Goal: Use online tool/utility: Utilize a website feature to perform a specific function

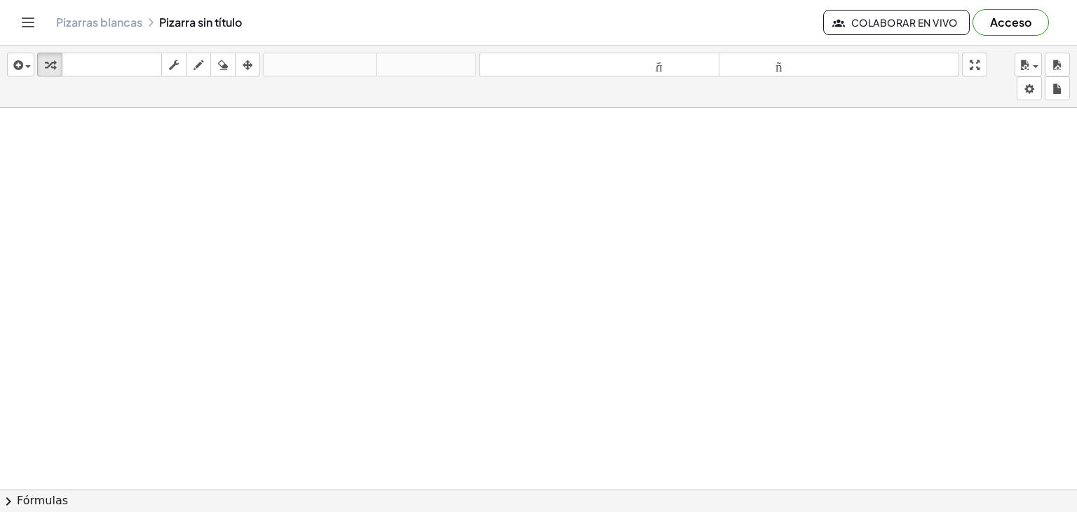
drag, startPoint x: 206, startPoint y: 219, endPoint x: 257, endPoint y: 250, distance: 59.1
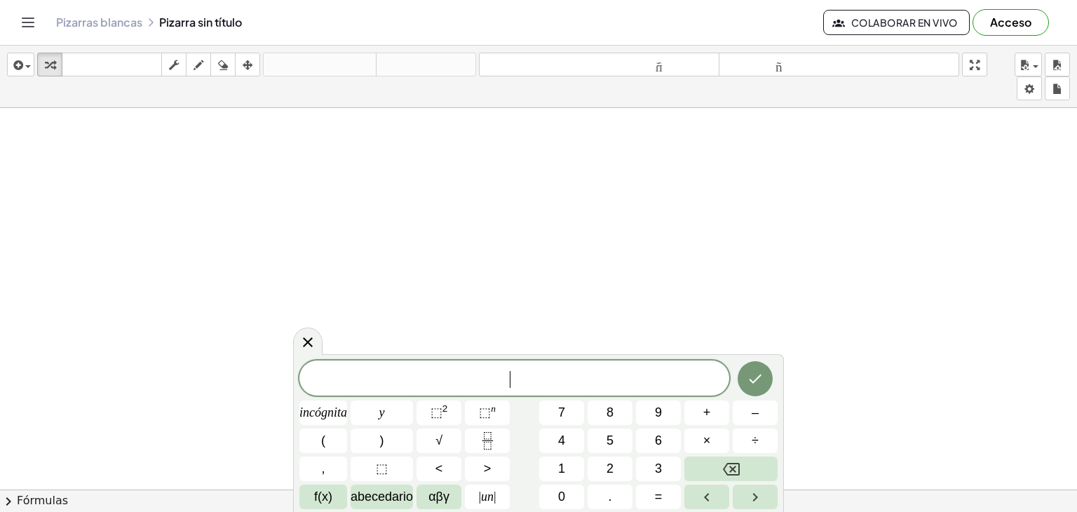
click at [538, 375] on span "​" at bounding box center [514, 379] width 430 height 20
click at [334, 419] on span "incógnita" at bounding box center [323, 412] width 48 height 19
click at [438, 423] on button "⬚ 2" at bounding box center [438, 412] width 45 height 25
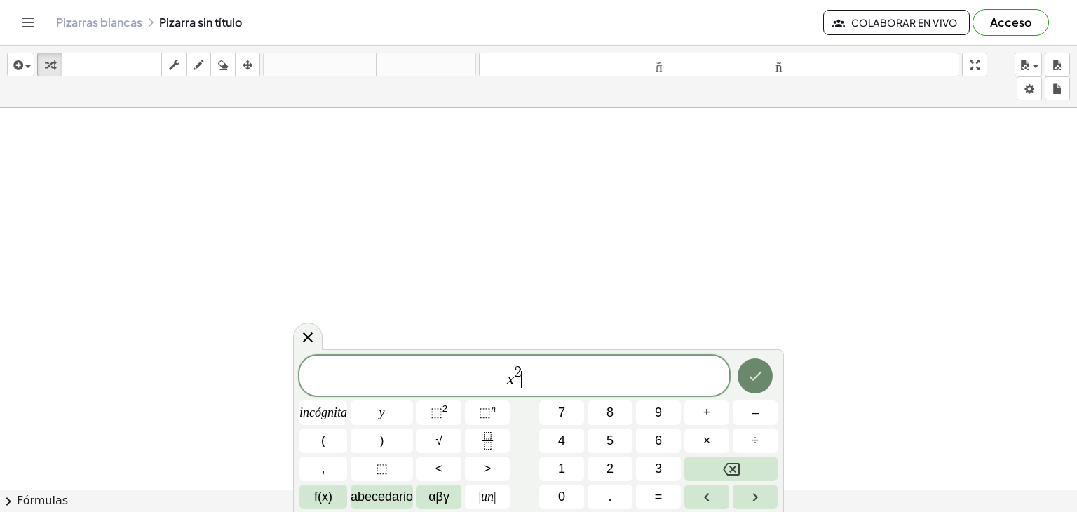
click at [750, 379] on icon "Hecho" at bounding box center [754, 375] width 17 height 17
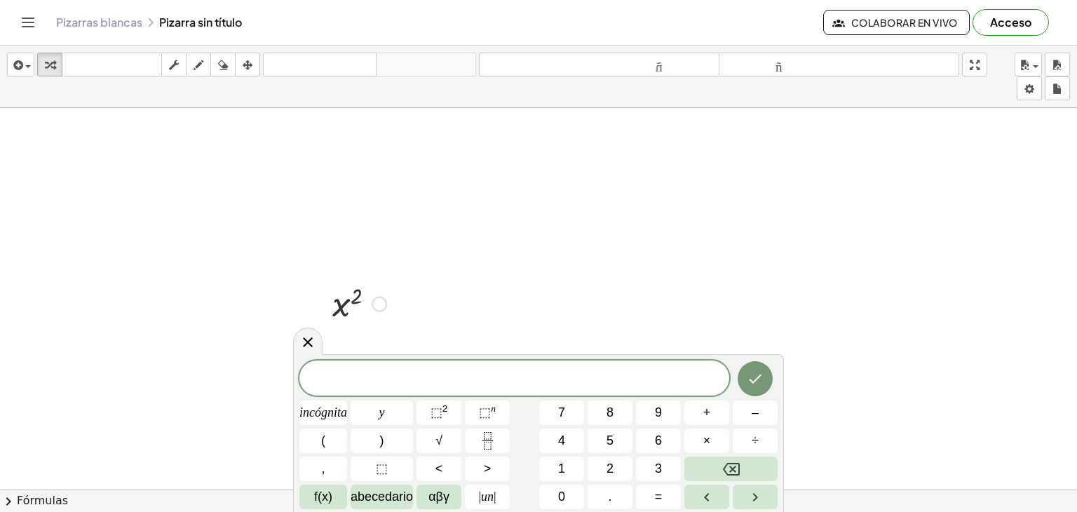
click at [351, 308] on div at bounding box center [359, 303] width 68 height 46
drag, startPoint x: 339, startPoint y: 308, endPoint x: 457, endPoint y: 273, distance: 123.1
click at [356, 306] on div at bounding box center [359, 303] width 68 height 46
click at [756, 376] on icon "Hecho" at bounding box center [754, 378] width 17 height 17
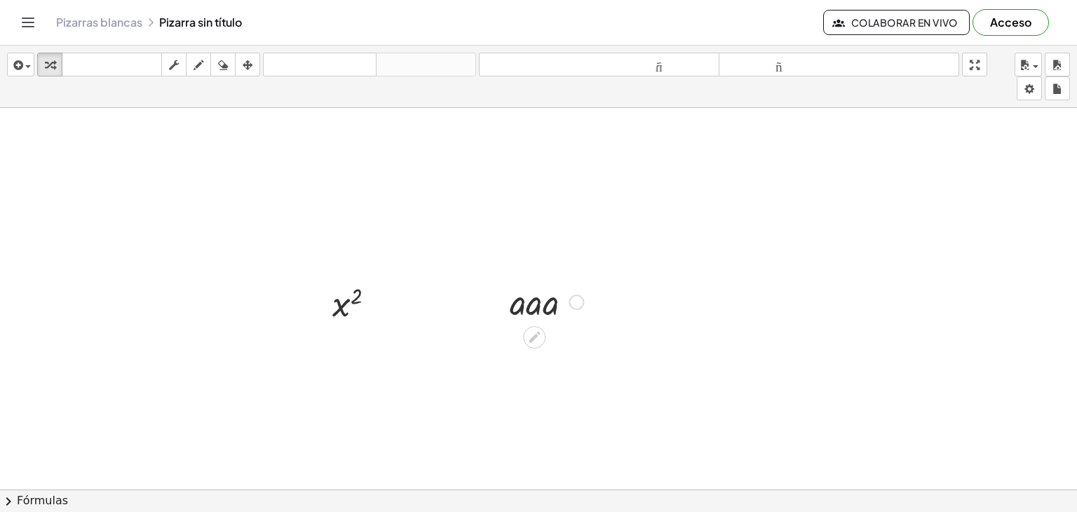
click at [545, 317] on div at bounding box center [547, 301] width 88 height 48
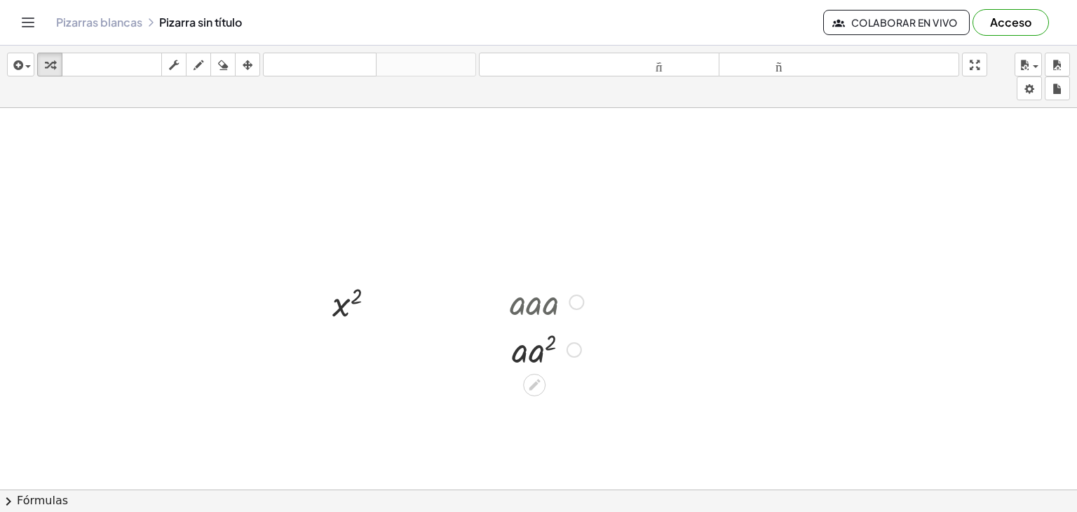
click at [519, 360] on div at bounding box center [547, 349] width 88 height 48
drag, startPoint x: 544, startPoint y: 355, endPoint x: 496, endPoint y: 358, distance: 48.4
click at [496, 358] on div "· a · a · a · a 2 · a · a 2" at bounding box center [541, 324] width 105 height 102
click at [533, 384] on icon at bounding box center [533, 384] width 11 height 11
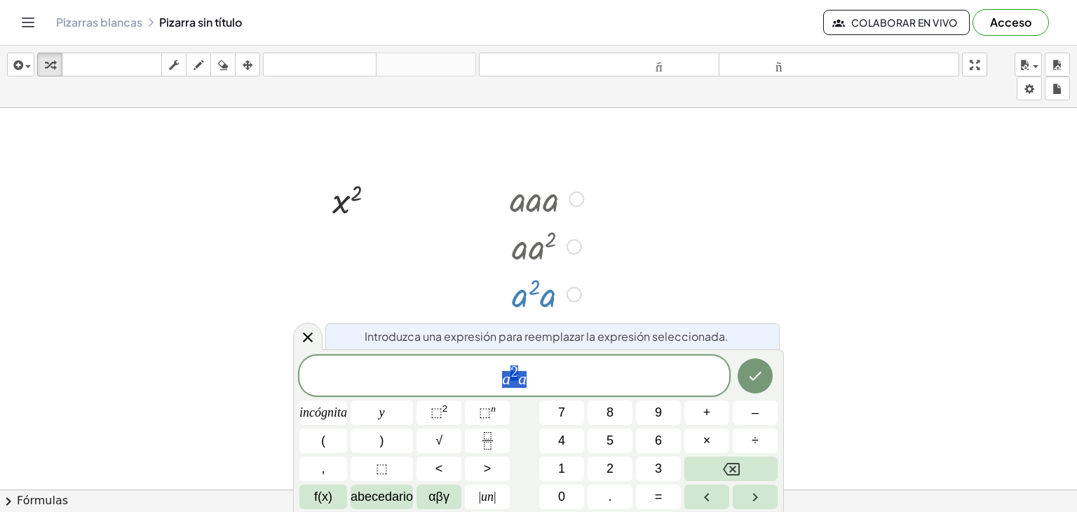
scroll to position [104, 0]
click at [608, 270] on div at bounding box center [538, 440] width 1077 height 873
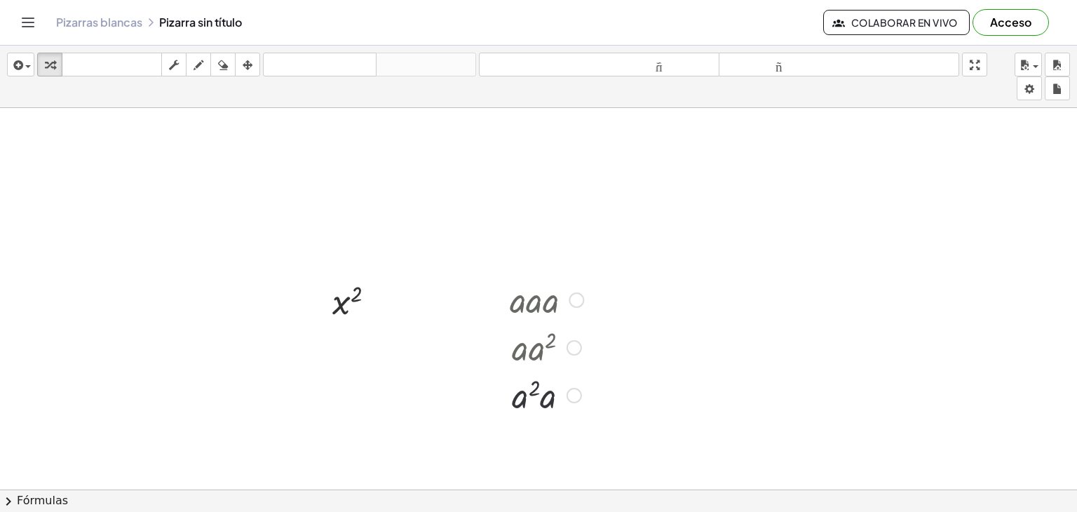
scroll to position [0, 0]
click at [542, 400] on div at bounding box center [547, 396] width 88 height 48
click at [531, 434] on icon at bounding box center [533, 431] width 11 height 11
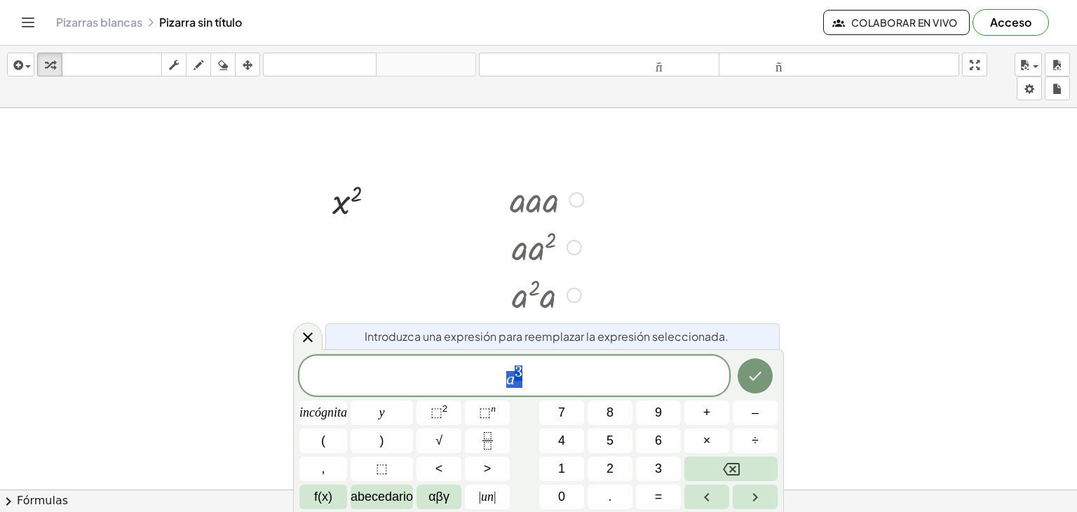
click at [626, 308] on div at bounding box center [538, 442] width 1077 height 873
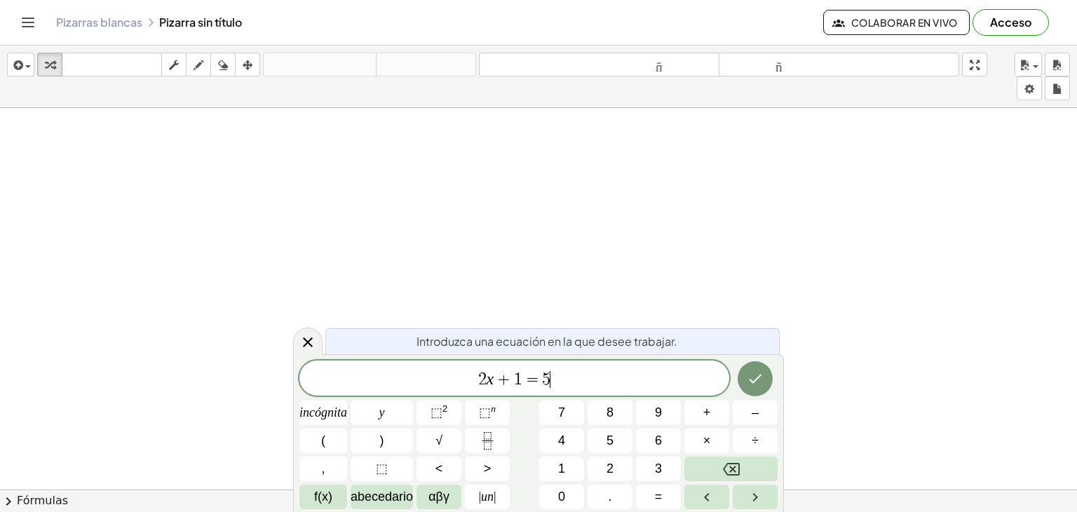
click at [566, 377] on span "2 x + 1 = 5 ​" at bounding box center [514, 379] width 430 height 20
drag, startPoint x: 590, startPoint y: 377, endPoint x: 464, endPoint y: 381, distance: 126.2
click at [464, 381] on span "2 x + 1 = 5" at bounding box center [514, 379] width 430 height 20
click at [463, 382] on span "​" at bounding box center [514, 379] width 430 height 20
click at [103, 58] on font "teclado" at bounding box center [111, 64] width 93 height 13
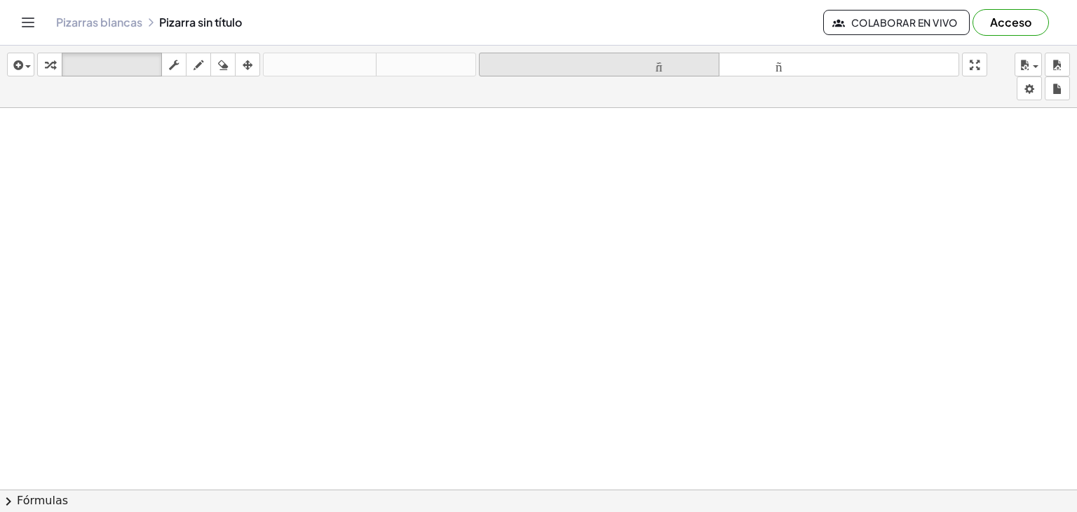
click at [513, 63] on font "tamaño_del_formato" at bounding box center [598, 64] width 233 height 13
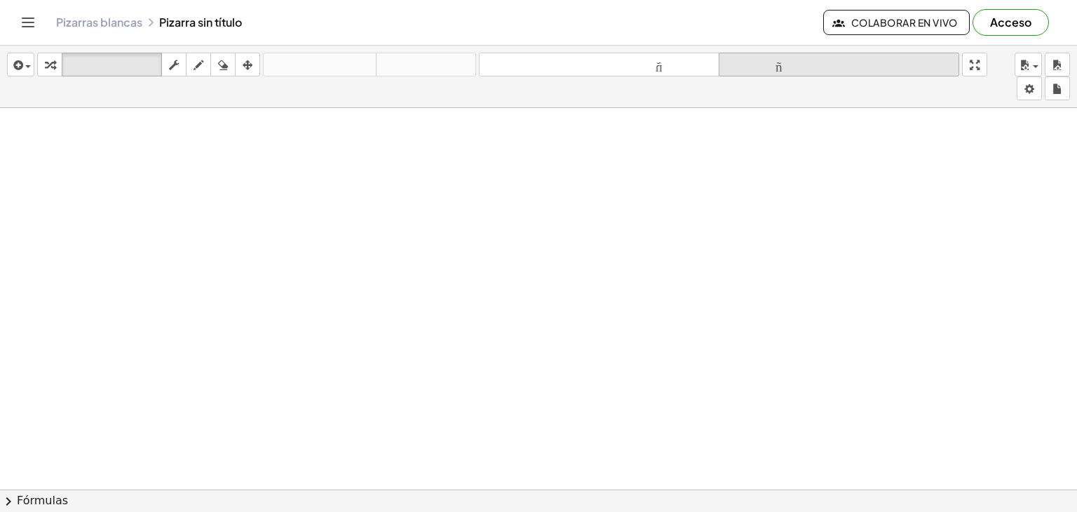
click at [785, 66] on font "tamaño_del_formato" at bounding box center [838, 64] width 233 height 13
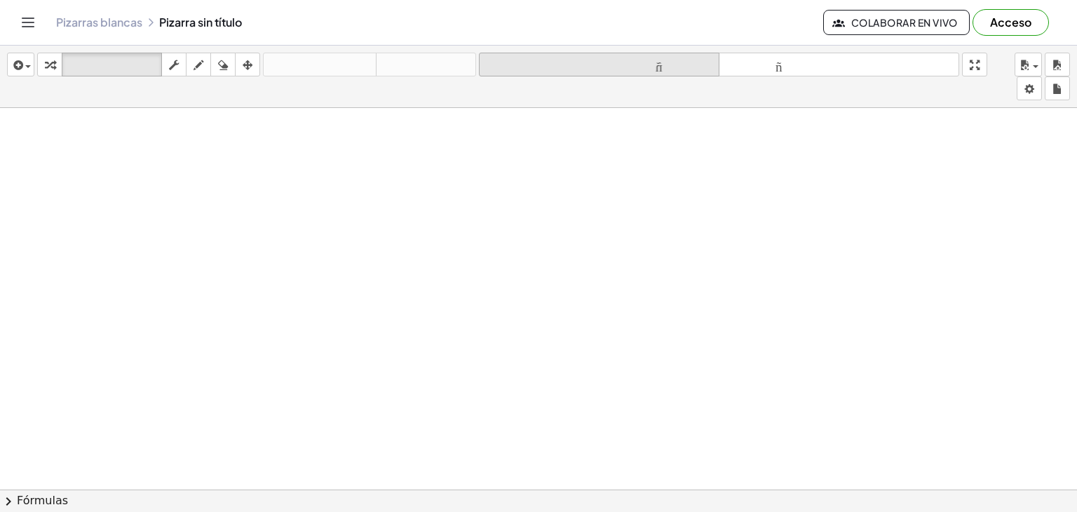
click at [636, 67] on font "tamaño_del_formato" at bounding box center [598, 64] width 233 height 13
click at [93, 63] on font "teclado" at bounding box center [111, 64] width 93 height 13
click at [102, 63] on font "teclado" at bounding box center [111, 64] width 93 height 13
drag, startPoint x: 238, startPoint y: 209, endPoint x: 254, endPoint y: 225, distance: 23.3
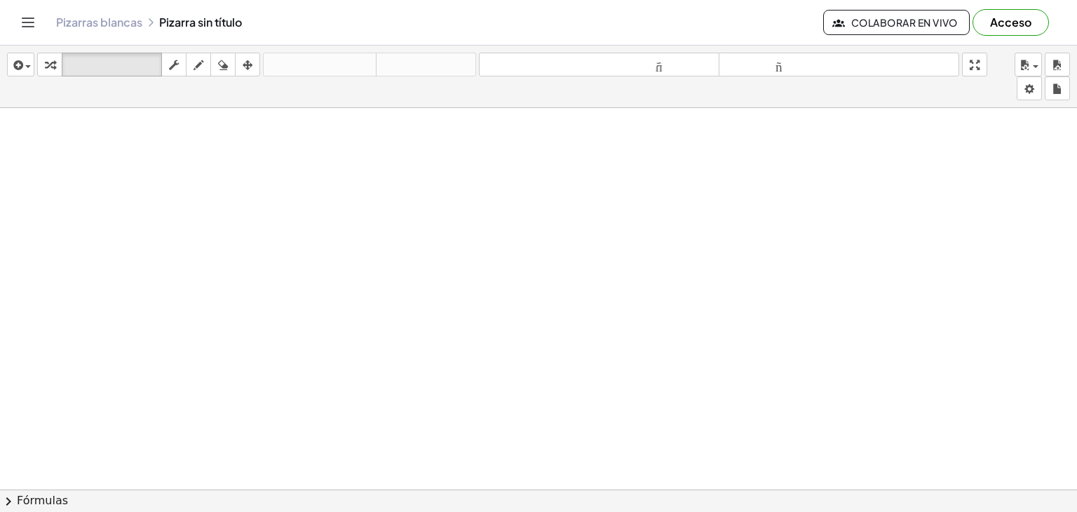
drag, startPoint x: 401, startPoint y: 265, endPoint x: 0, endPoint y: 88, distance: 438.1
click at [24, 67] on div "button" at bounding box center [21, 64] width 20 height 17
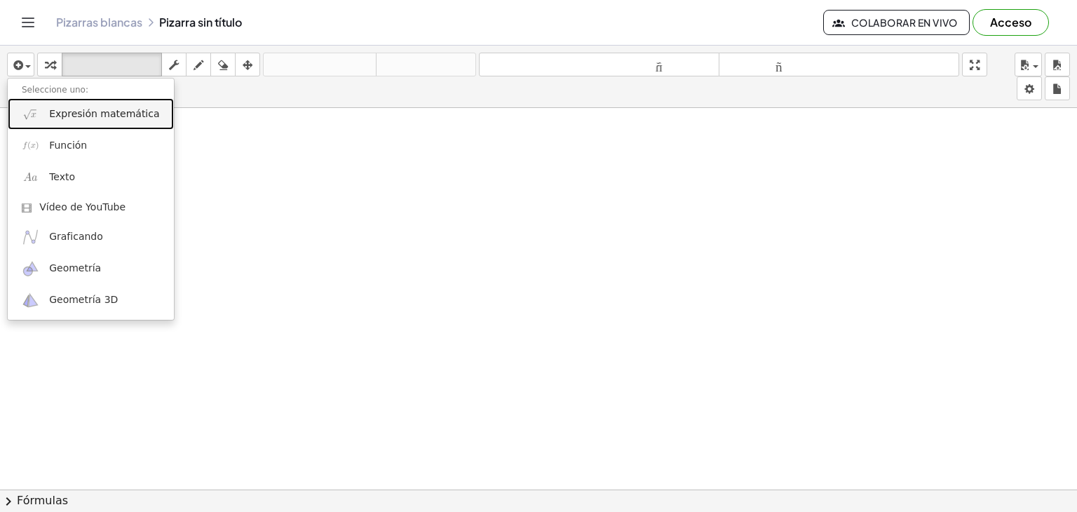
click at [67, 116] on font "Expresión matemática" at bounding box center [104, 113] width 110 height 11
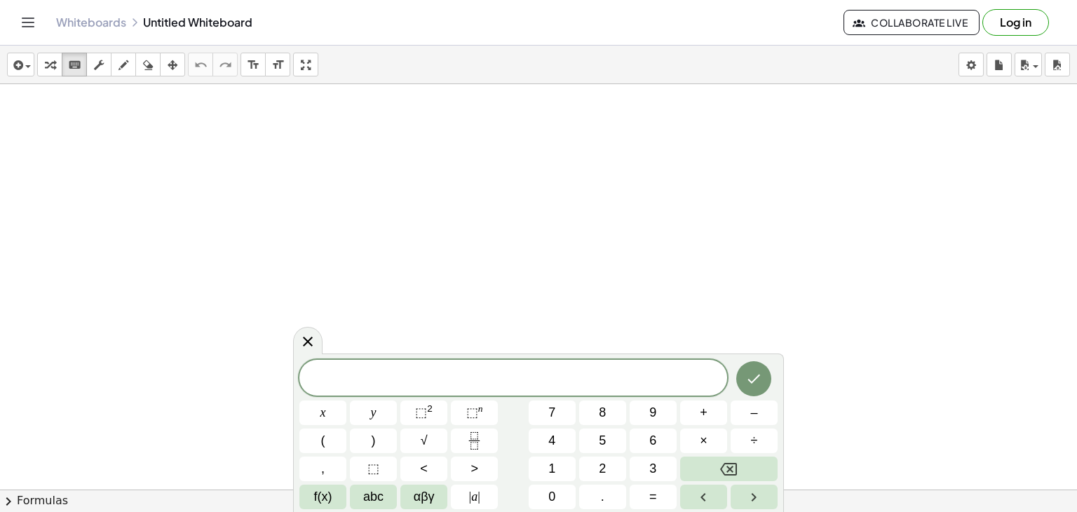
click at [587, 200] on div at bounding box center [538, 520] width 1077 height 873
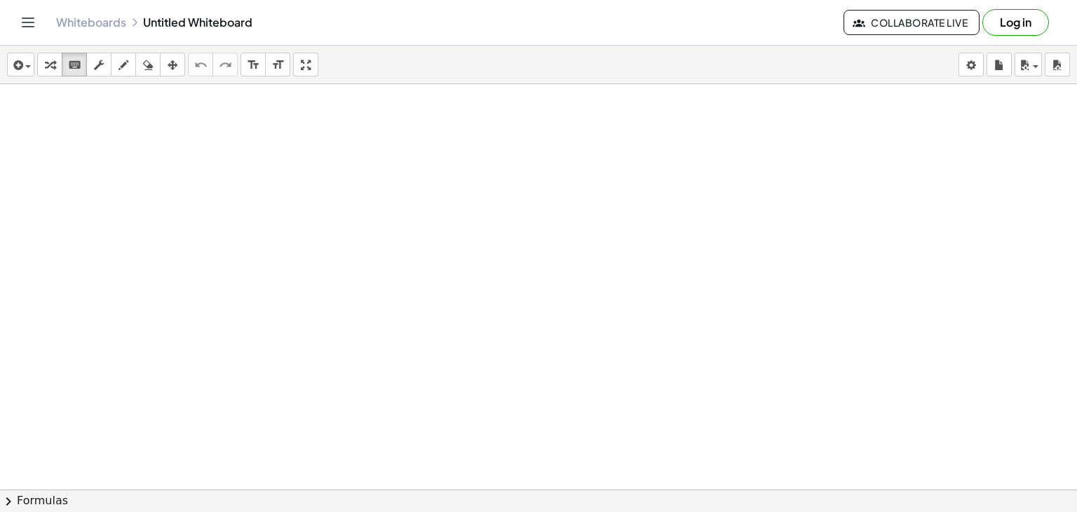
drag, startPoint x: 708, startPoint y: 180, endPoint x: 600, endPoint y: 247, distance: 127.2
click at [707, 180] on div at bounding box center [538, 520] width 1077 height 873
click at [16, 62] on icon "button" at bounding box center [17, 65] width 13 height 17
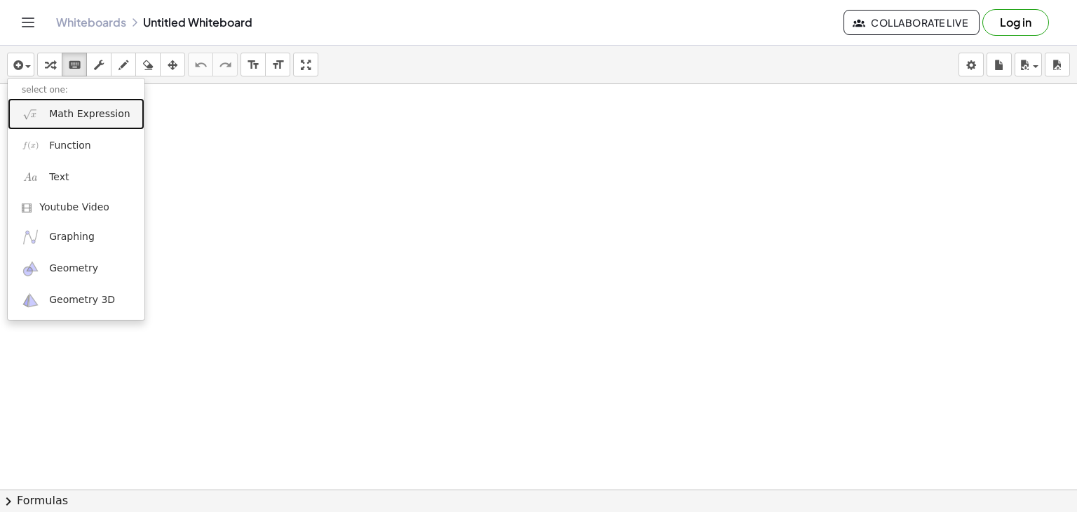
click at [67, 120] on span "Math Expression" at bounding box center [89, 114] width 81 height 14
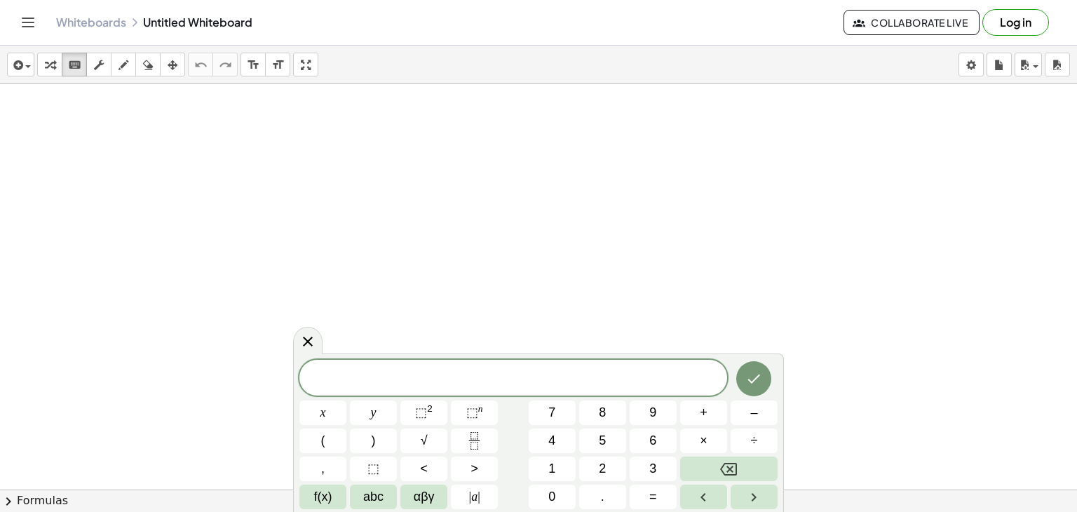
click at [4, 493] on span "chevron_right" at bounding box center [8, 501] width 17 height 17
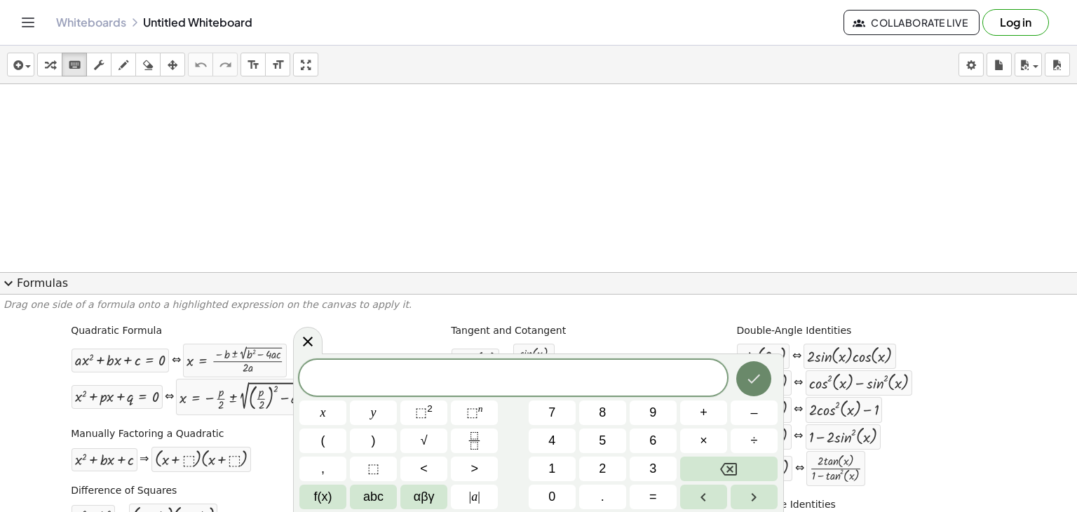
click at [748, 376] on icon "Done" at bounding box center [753, 378] width 17 height 17
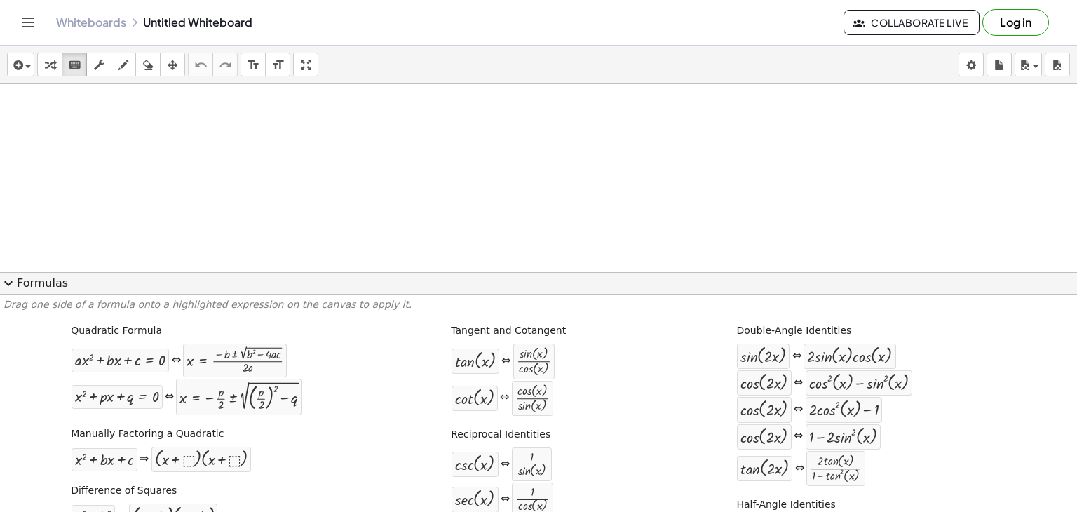
click at [46, 287] on button "expand_more Formulas" at bounding box center [538, 283] width 1077 height 22
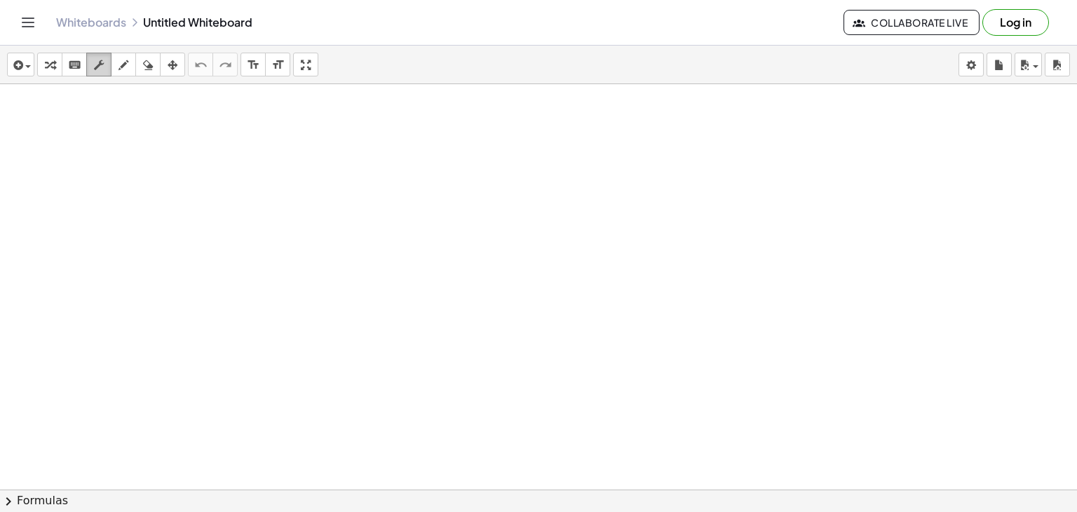
click at [111, 68] on button "scrub" at bounding box center [98, 65] width 25 height 24
click at [121, 65] on icon "button" at bounding box center [123, 65] width 10 height 17
drag, startPoint x: 186, startPoint y: 126, endPoint x: 199, endPoint y: 146, distance: 23.9
click at [197, 146] on div at bounding box center [538, 520] width 1077 height 873
drag, startPoint x: 238, startPoint y: 123, endPoint x: 211, endPoint y: 138, distance: 30.4
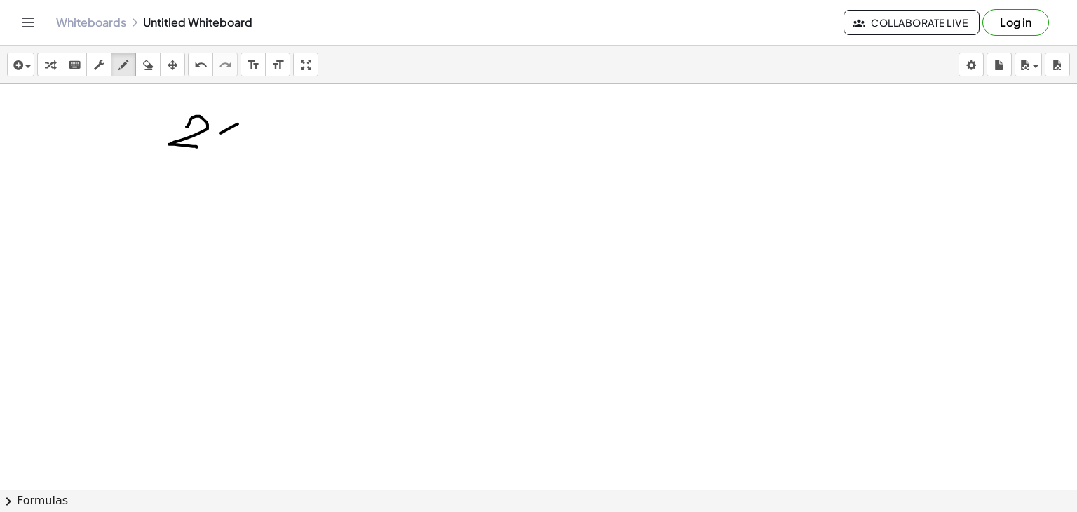
click at [211, 138] on div at bounding box center [538, 520] width 1077 height 873
drag, startPoint x: 219, startPoint y: 123, endPoint x: 254, endPoint y: 139, distance: 38.6
click at [252, 141] on div at bounding box center [538, 520] width 1077 height 873
drag, startPoint x: 259, startPoint y: 130, endPoint x: 271, endPoint y: 134, distance: 12.6
click at [273, 134] on div at bounding box center [538, 520] width 1077 height 873
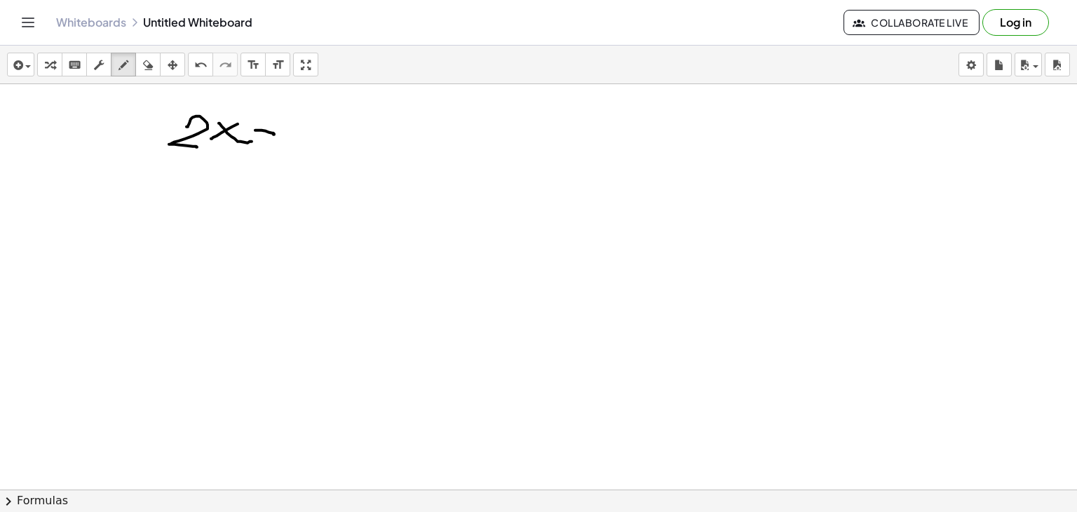
drag, startPoint x: 260, startPoint y: 135, endPoint x: 286, endPoint y: 138, distance: 26.1
click at [282, 138] on div at bounding box center [538, 520] width 1077 height 873
drag, startPoint x: 295, startPoint y: 124, endPoint x: 317, endPoint y: 130, distance: 22.6
click at [316, 132] on div at bounding box center [538, 520] width 1077 height 873
drag, startPoint x: 314, startPoint y: 130, endPoint x: 306, endPoint y: 147, distance: 18.5
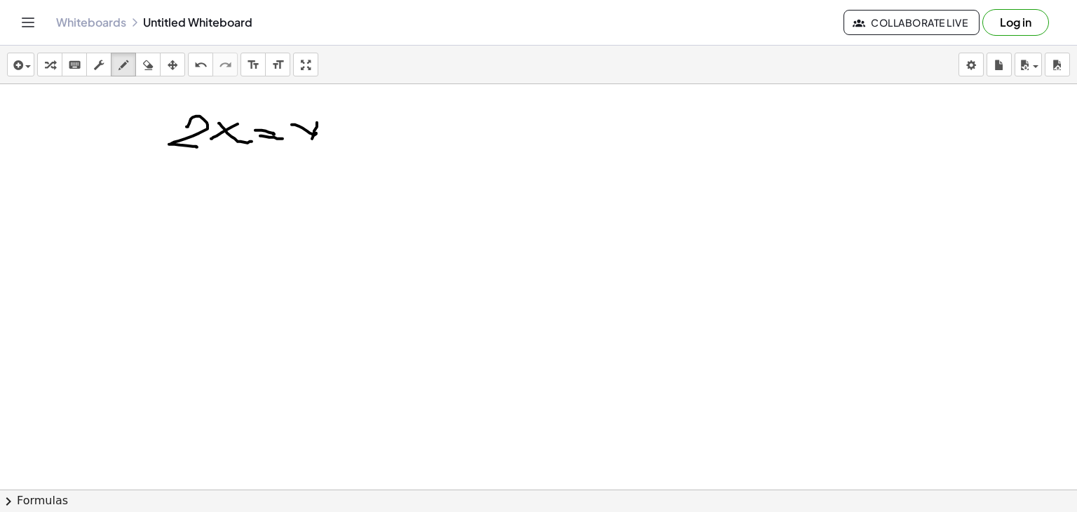
click at [306, 146] on div at bounding box center [538, 520] width 1077 height 873
drag, startPoint x: 328, startPoint y: 104, endPoint x: 337, endPoint y: 128, distance: 25.5
click at [337, 128] on div at bounding box center [538, 520] width 1077 height 873
click at [151, 62] on icon "button" at bounding box center [148, 65] width 10 height 17
drag, startPoint x: 179, startPoint y: 123, endPoint x: 368, endPoint y: 135, distance: 189.6
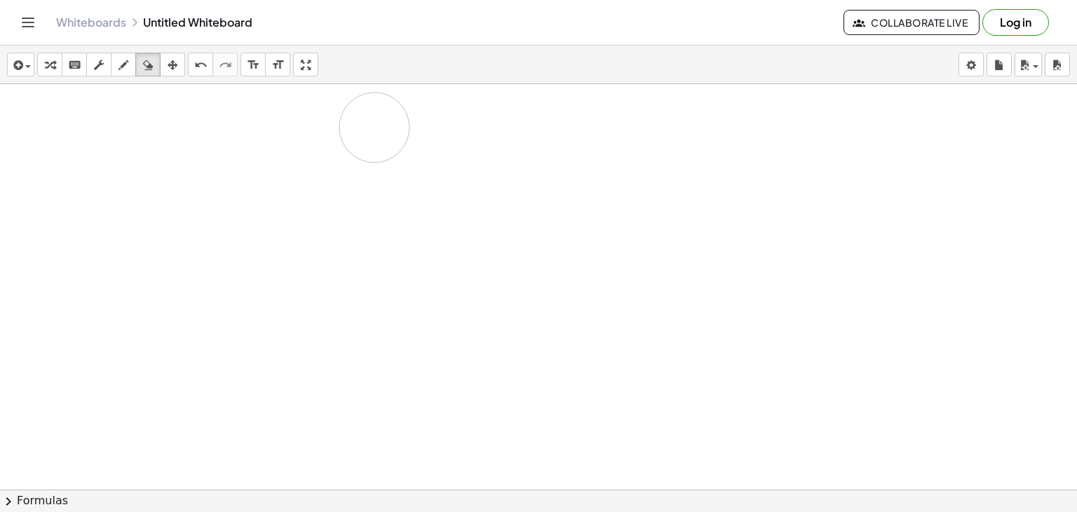
click at [374, 128] on div at bounding box center [538, 520] width 1077 height 873
drag, startPoint x: 335, startPoint y: 188, endPoint x: 236, endPoint y: 121, distance: 119.2
click at [334, 188] on div at bounding box center [538, 520] width 1077 height 873
click at [70, 65] on icon "keyboard" at bounding box center [74, 65] width 13 height 17
click at [441, 409] on div at bounding box center [538, 520] width 1077 height 873
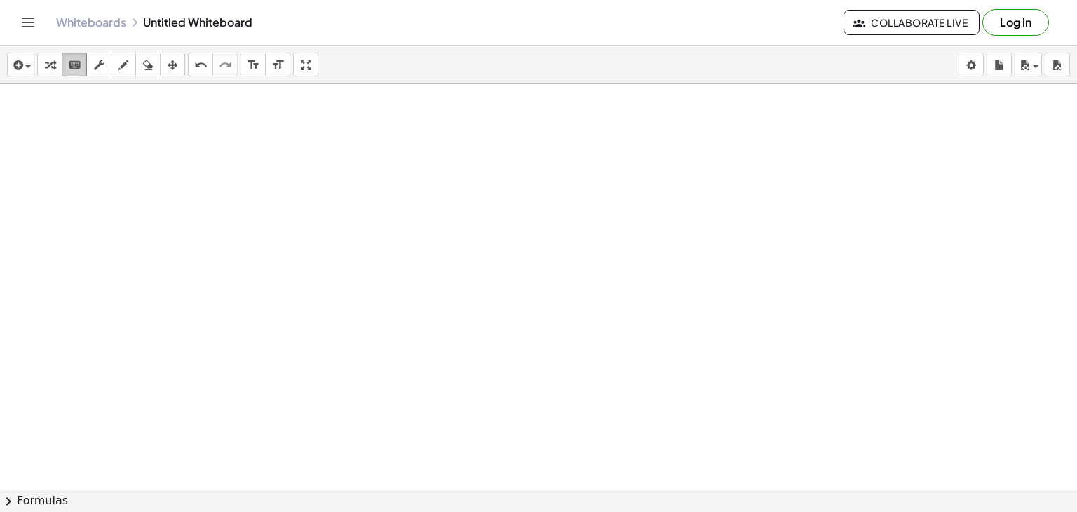
click at [77, 64] on icon "keyboard" at bounding box center [74, 65] width 13 height 17
click at [31, 61] on button "insert" at bounding box center [20, 65] width 27 height 24
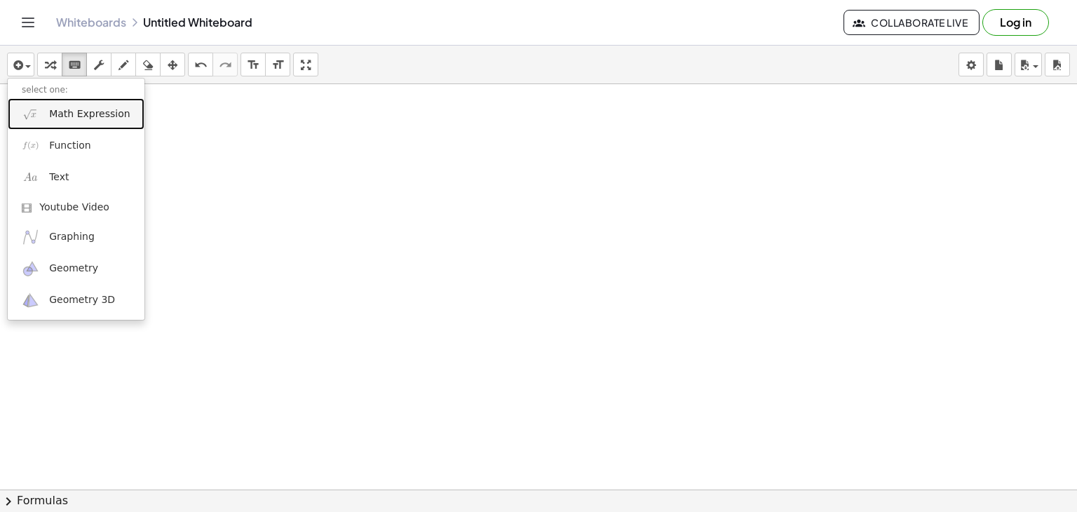
click at [46, 116] on link "Math Expression" at bounding box center [76, 114] width 137 height 32
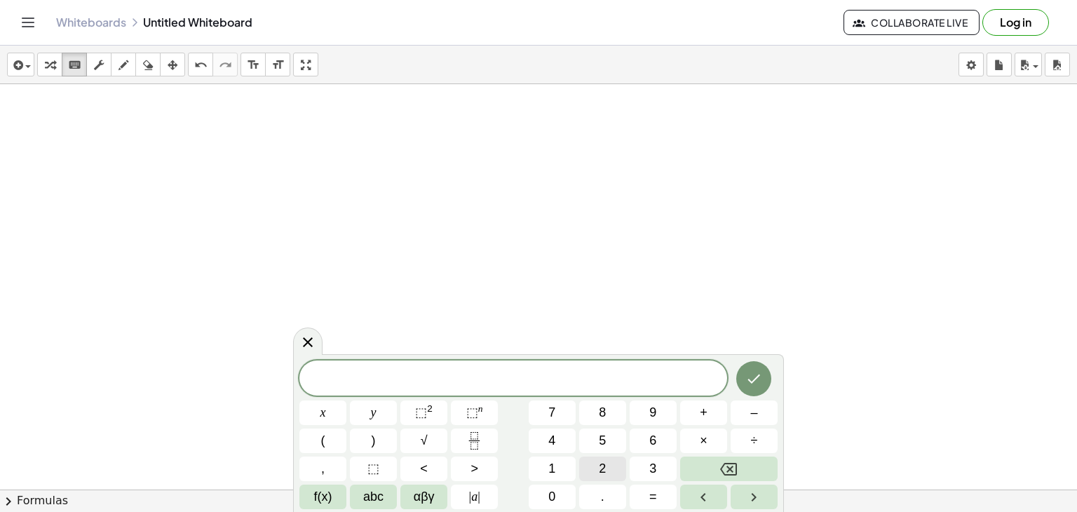
click at [599, 465] on span "2" at bounding box center [602, 468] width 7 height 19
click at [470, 411] on span "⬚" at bounding box center [472, 412] width 12 height 14
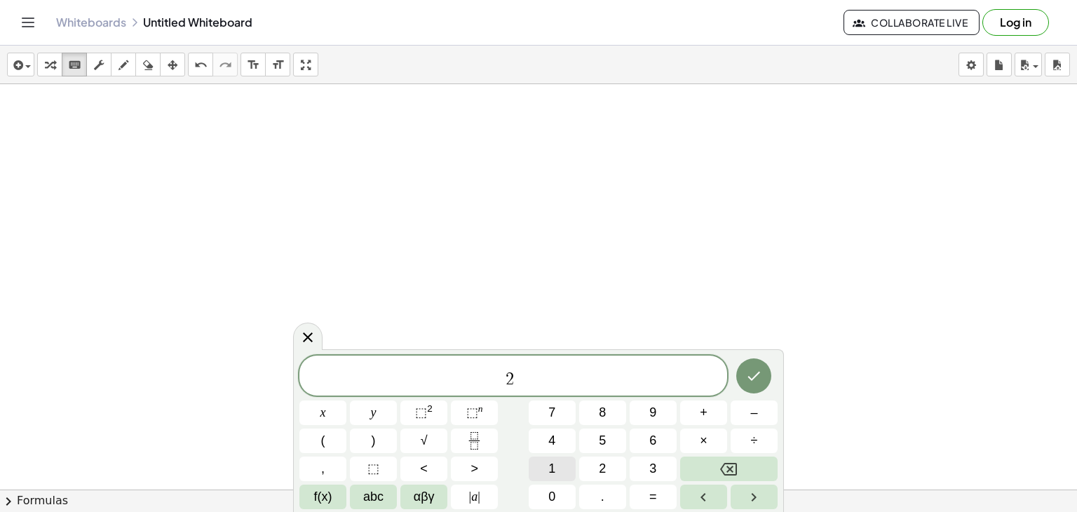
click at [552, 473] on span "1" at bounding box center [551, 468] width 7 height 19
click at [554, 490] on span "0" at bounding box center [551, 496] width 7 height 19
click at [743, 381] on button "Done" at bounding box center [753, 375] width 35 height 35
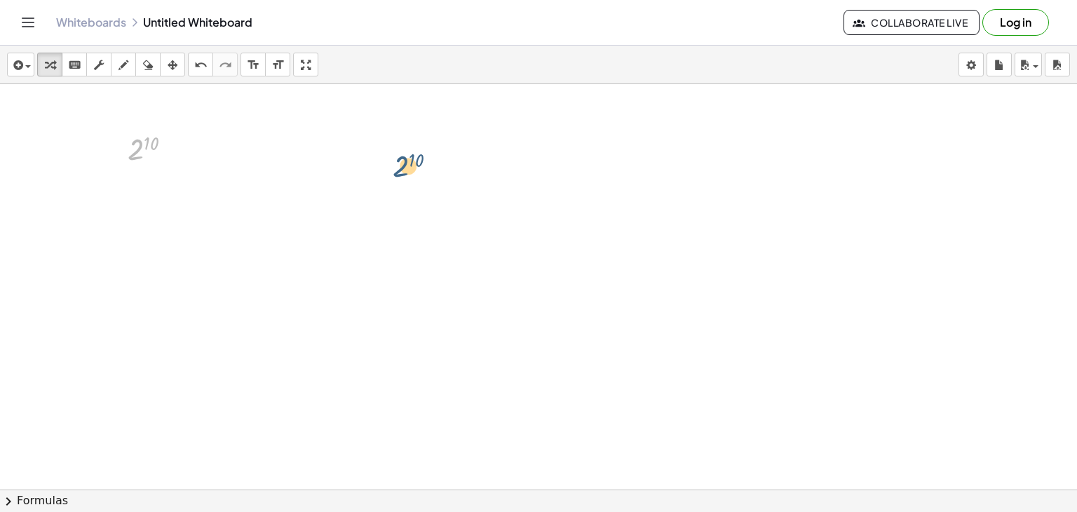
drag, startPoint x: 143, startPoint y: 141, endPoint x: 468, endPoint y: 164, distance: 326.0
click at [139, 183] on icon at bounding box center [142, 180] width 11 height 11
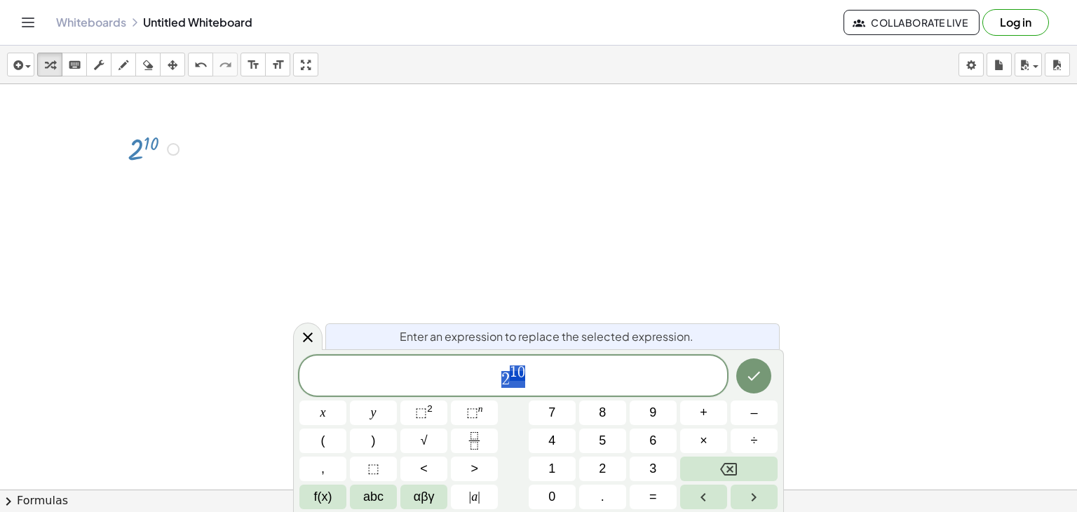
click at [210, 193] on div at bounding box center [538, 520] width 1077 height 873
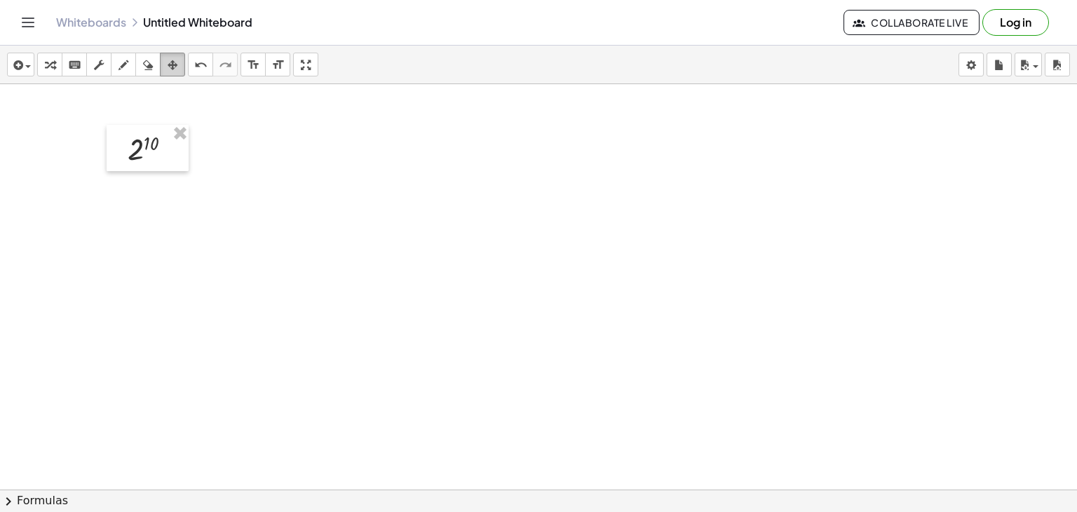
click at [168, 61] on icon "button" at bounding box center [173, 65] width 10 height 17
drag, startPoint x: 152, startPoint y: 146, endPoint x: 419, endPoint y: 151, distance: 267.1
click at [419, 151] on div at bounding box center [414, 159] width 82 height 47
click at [415, 165] on div at bounding box center [419, 159] width 82 height 47
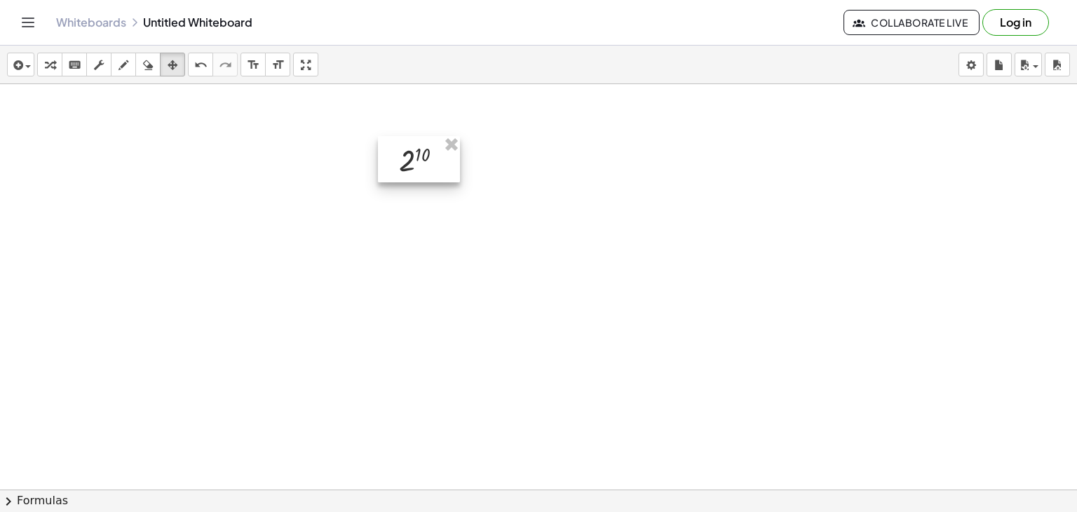
click at [415, 163] on div at bounding box center [419, 159] width 82 height 47
click at [75, 57] on icon "keyboard" at bounding box center [74, 65] width 13 height 17
click at [442, 161] on div at bounding box center [444, 160] width 13 height 13
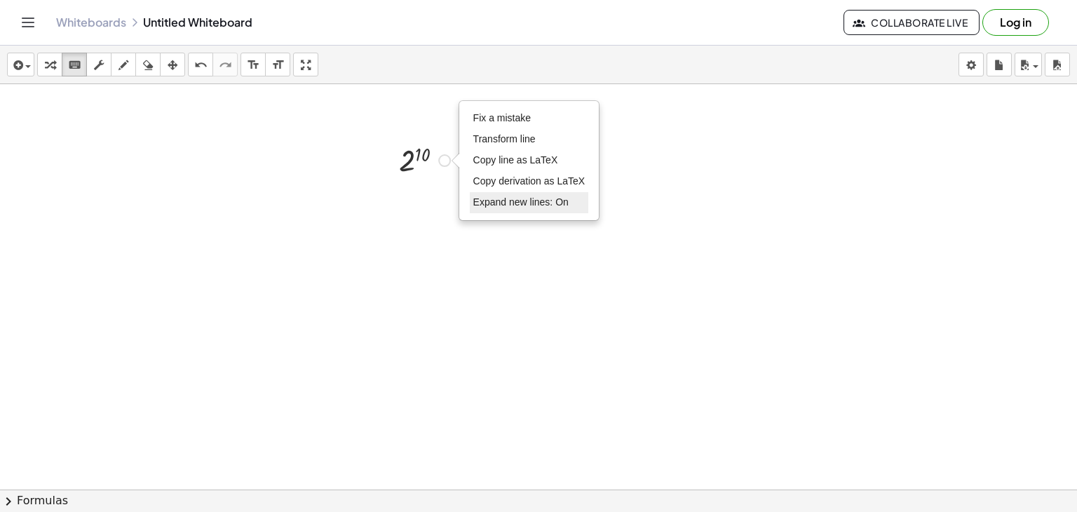
click at [524, 207] on li "Expand new lines: On" at bounding box center [529, 202] width 119 height 21
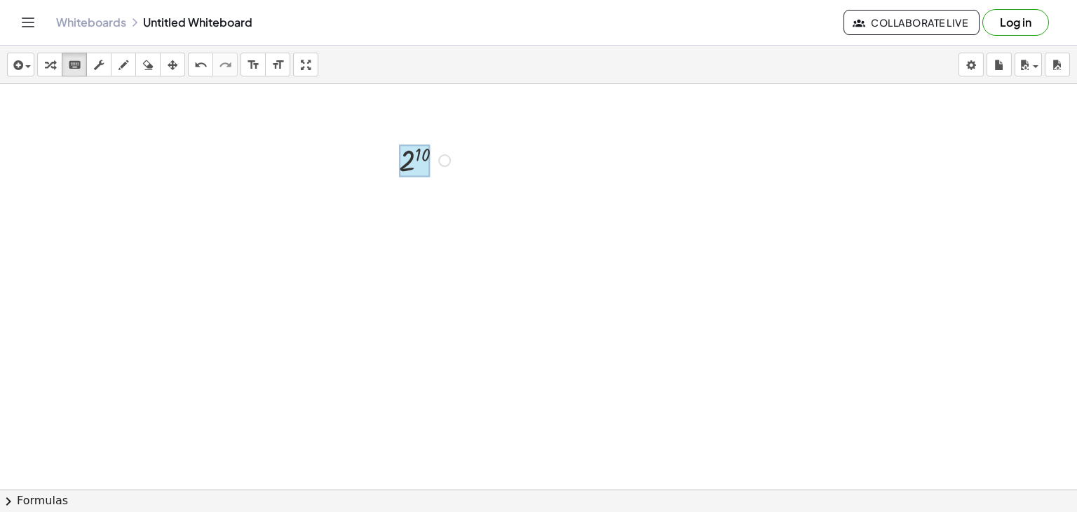
click at [401, 156] on div at bounding box center [414, 160] width 31 height 33
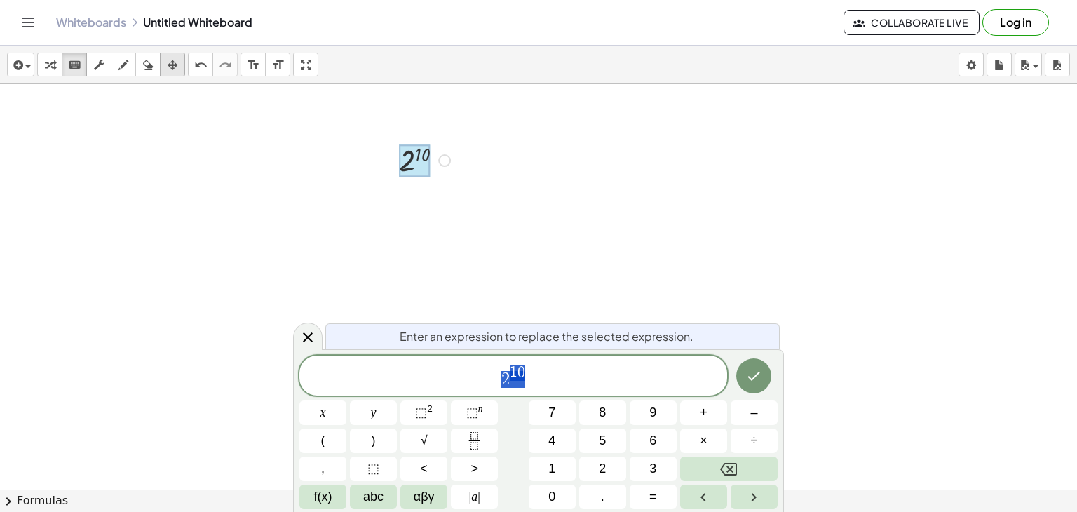
click at [179, 64] on div "button" at bounding box center [172, 64] width 18 height 17
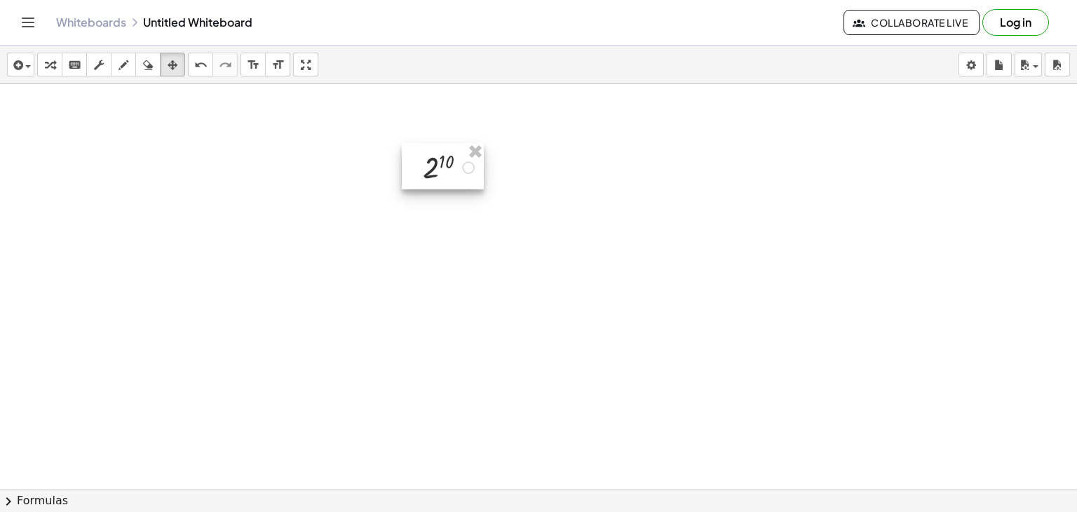
drag, startPoint x: 429, startPoint y: 153, endPoint x: 451, endPoint y: 172, distance: 28.9
click at [453, 161] on div at bounding box center [443, 166] width 82 height 47
click at [448, 172] on div at bounding box center [443, 167] width 82 height 47
click at [438, 170] on div at bounding box center [441, 166] width 82 height 47
click at [437, 170] on div at bounding box center [441, 166] width 82 height 47
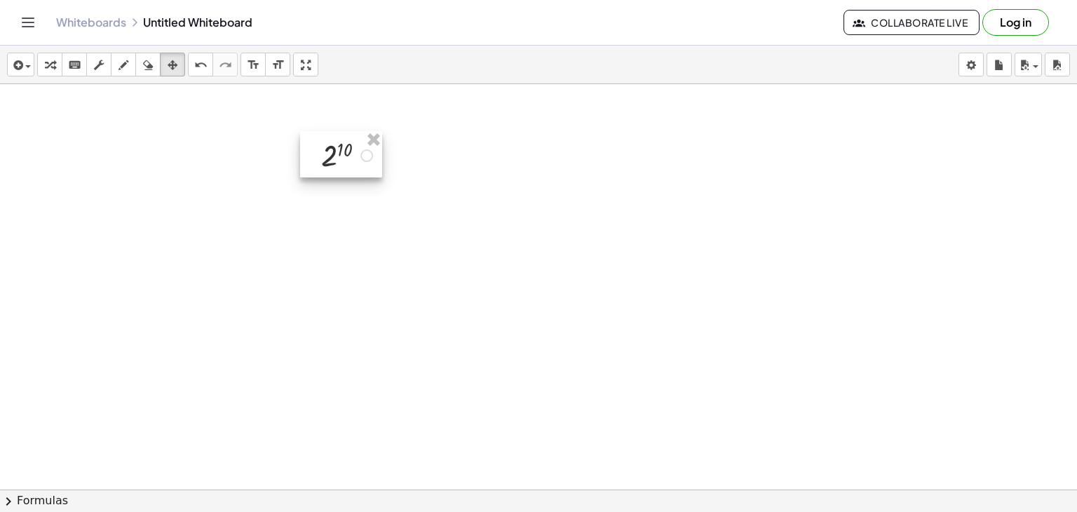
drag, startPoint x: 432, startPoint y: 170, endPoint x: 248, endPoint y: 161, distance: 183.9
click at [300, 161] on div at bounding box center [341, 154] width 82 height 47
drag, startPoint x: 432, startPoint y: 275, endPoint x: 419, endPoint y: 276, distance: 12.6
click at [432, 276] on div at bounding box center [538, 520] width 1077 height 873
drag, startPoint x: 16, startPoint y: 68, endPoint x: 26, endPoint y: 95, distance: 28.4
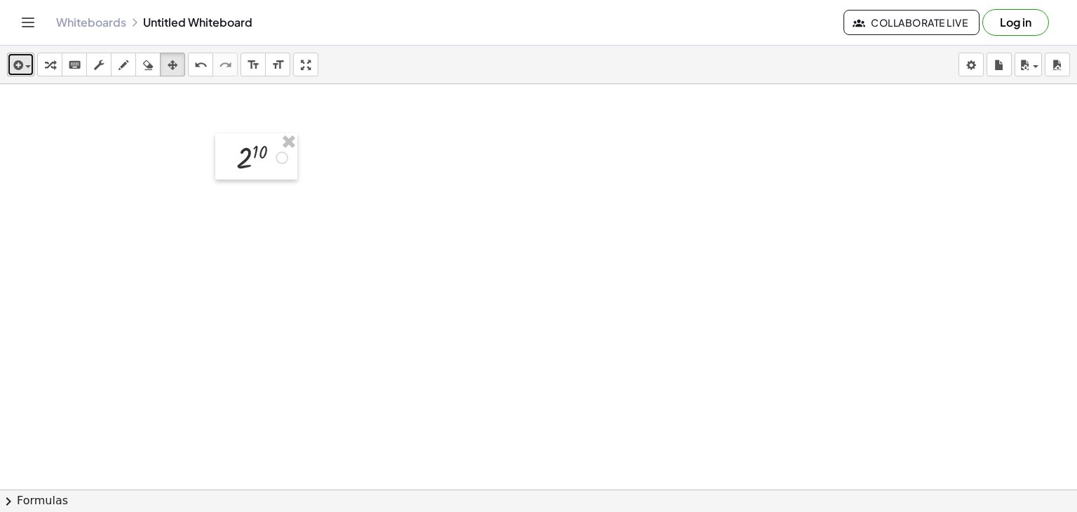
click at [17, 69] on icon "button" at bounding box center [17, 65] width 13 height 17
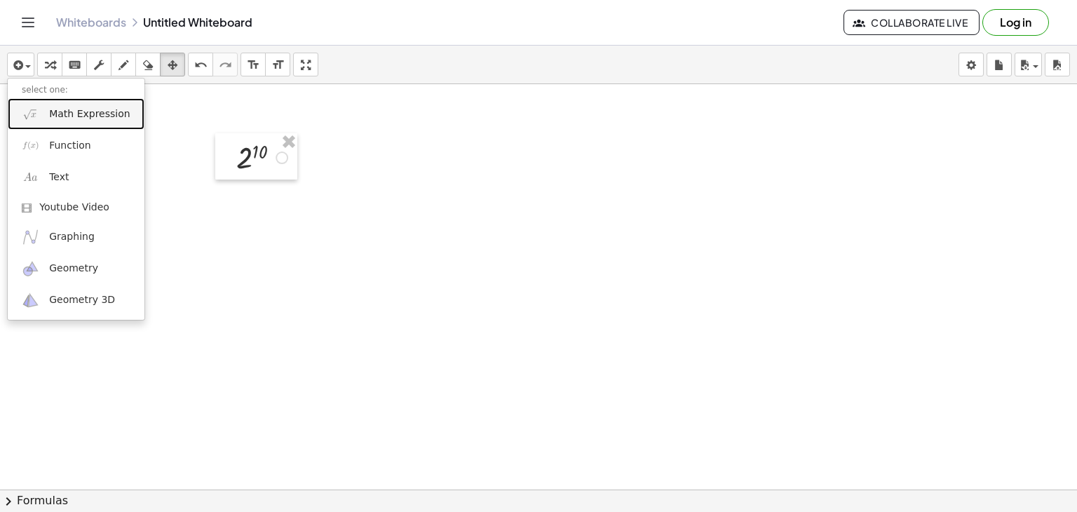
click at [42, 109] on link "Math Expression" at bounding box center [76, 114] width 137 height 32
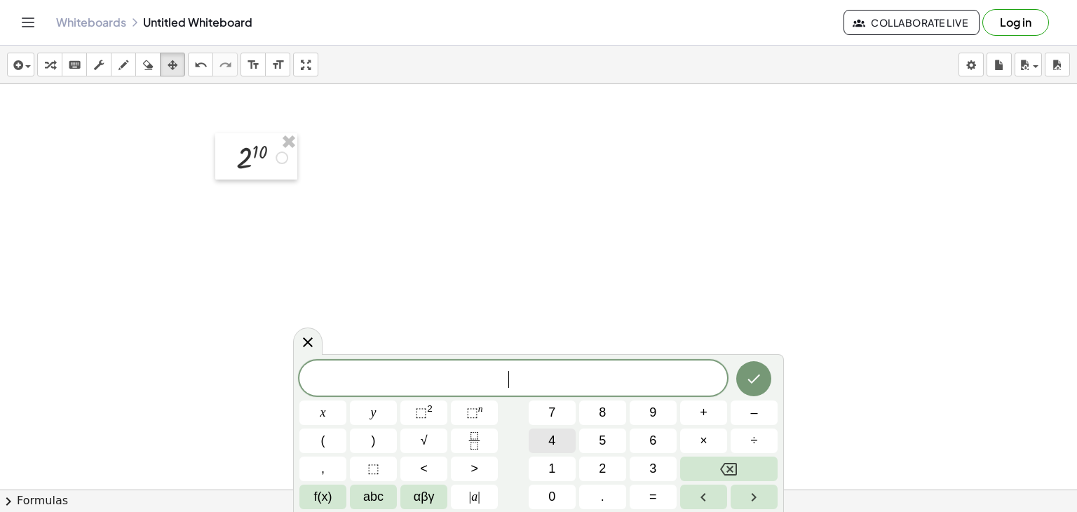
click at [538, 439] on button "4" at bounding box center [551, 440] width 47 height 25
click at [574, 439] on button "4" at bounding box center [551, 440] width 47 height 25
click at [585, 439] on button "5" at bounding box center [602, 440] width 47 height 25
click at [622, 442] on button "5" at bounding box center [602, 440] width 47 height 25
click at [641, 430] on button "6" at bounding box center [652, 440] width 47 height 25
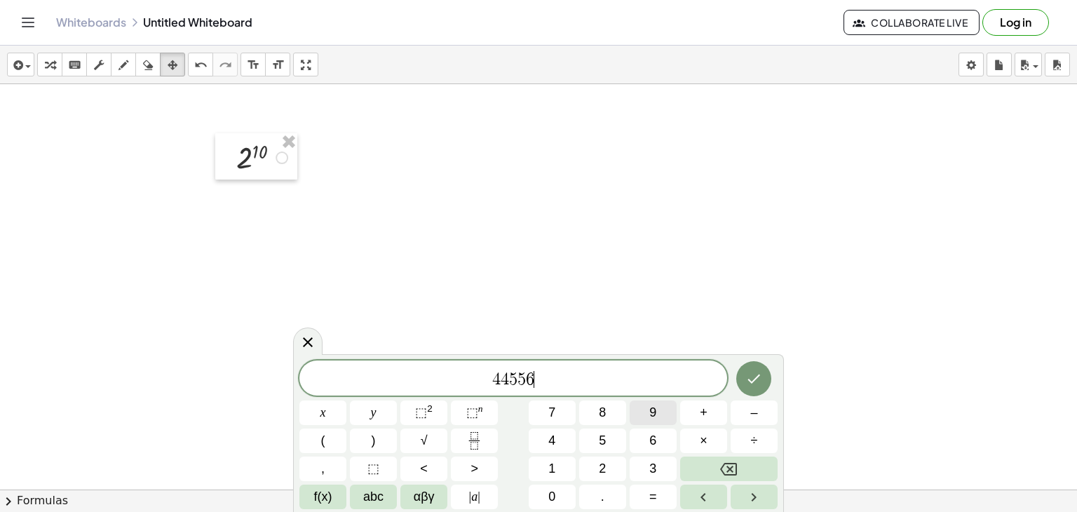
click at [636, 423] on button "9" at bounding box center [652, 412] width 47 height 25
click at [746, 382] on icon "Done" at bounding box center [753, 378] width 17 height 17
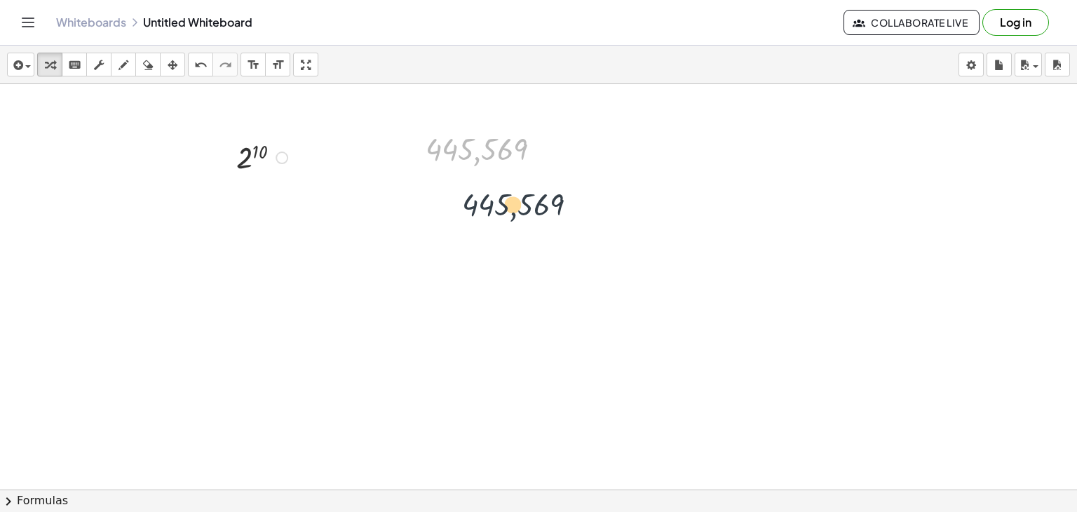
drag, startPoint x: 468, startPoint y: 151, endPoint x: 527, endPoint y: 225, distance: 94.8
drag, startPoint x: 481, startPoint y: 169, endPoint x: 481, endPoint y: 183, distance: 14.0
click at [481, 170] on div at bounding box center [481, 178] width 11 height 26
click at [480, 183] on icon at bounding box center [476, 180] width 15 height 15
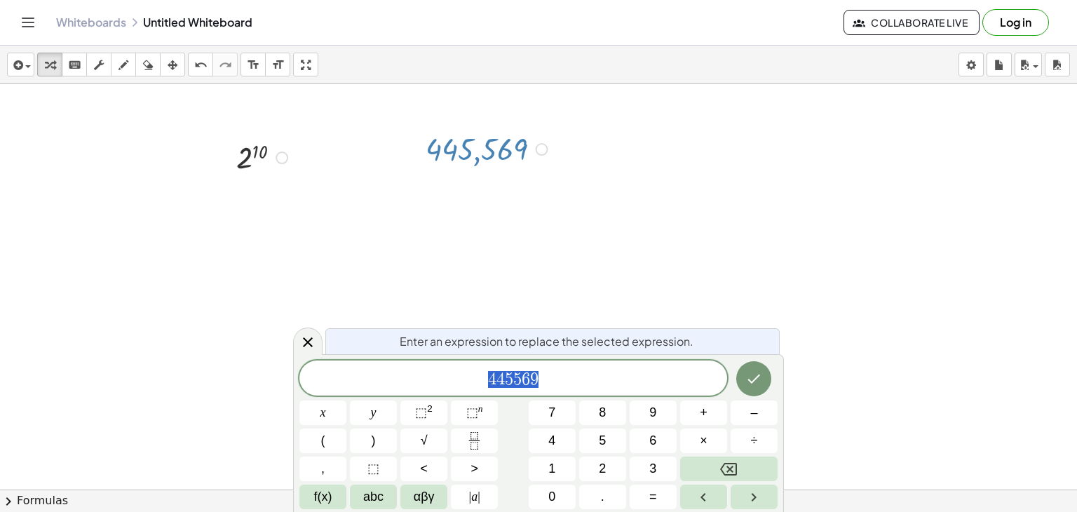
click at [540, 154] on div at bounding box center [541, 149] width 13 height 13
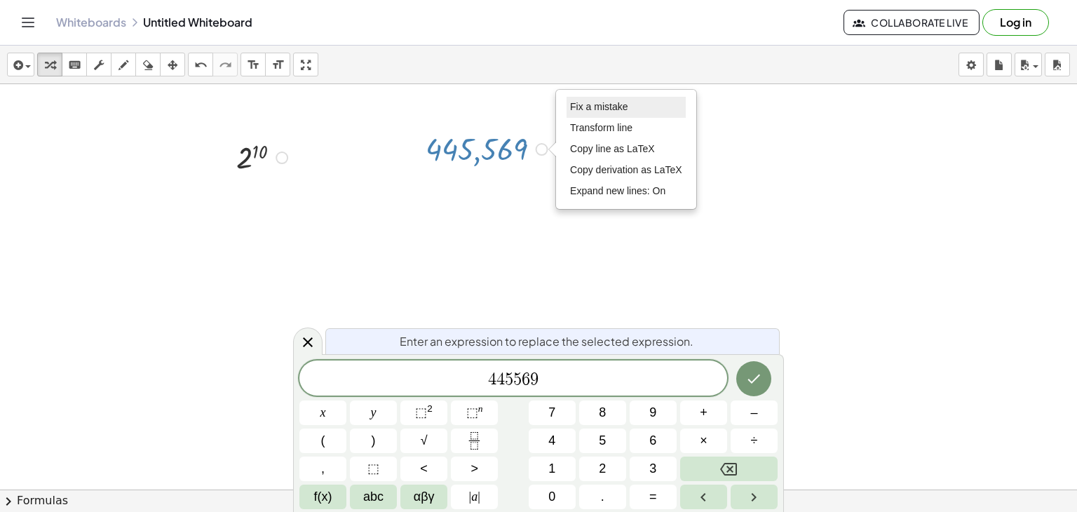
click at [592, 104] on span "Fix a mistake" at bounding box center [598, 106] width 57 height 11
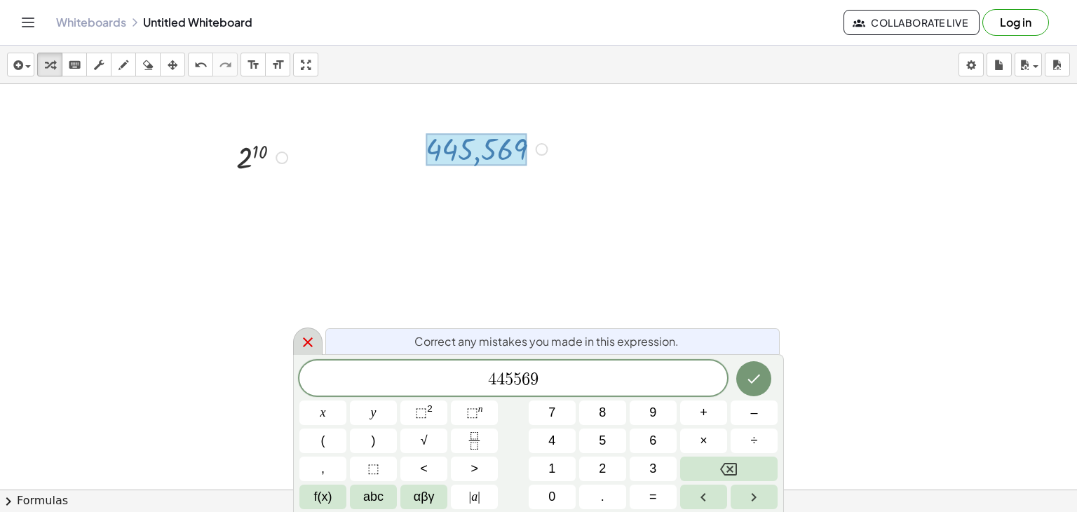
click at [316, 340] on div at bounding box center [307, 340] width 29 height 27
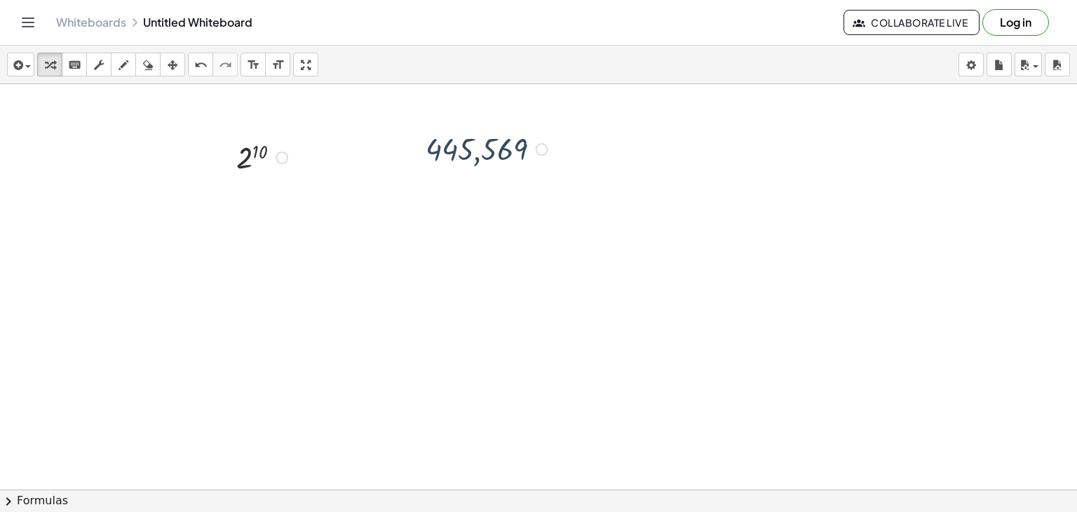
click at [465, 234] on div at bounding box center [538, 520] width 1077 height 873
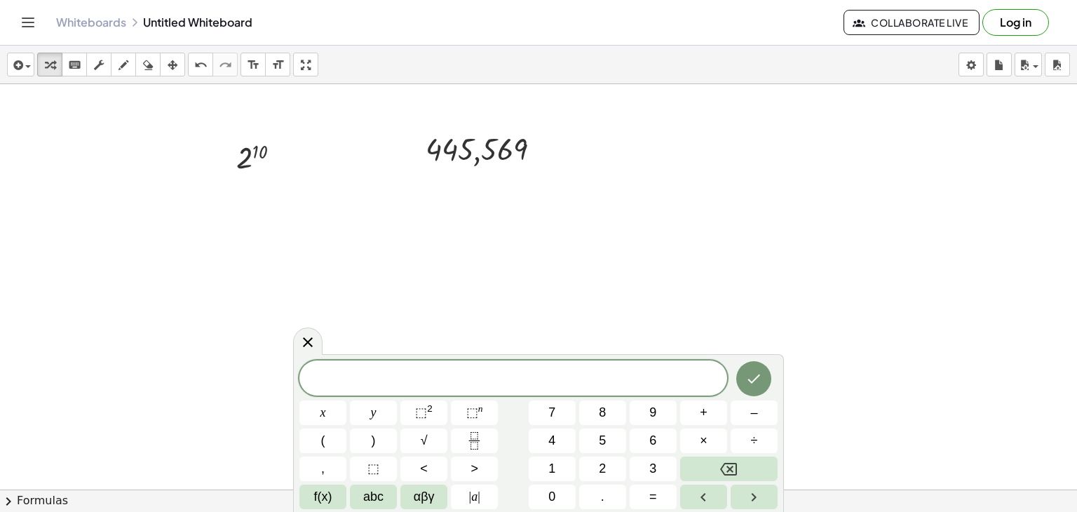
drag, startPoint x: 479, startPoint y: 112, endPoint x: 507, endPoint y: 135, distance: 36.9
click at [479, 113] on div at bounding box center [538, 520] width 1077 height 873
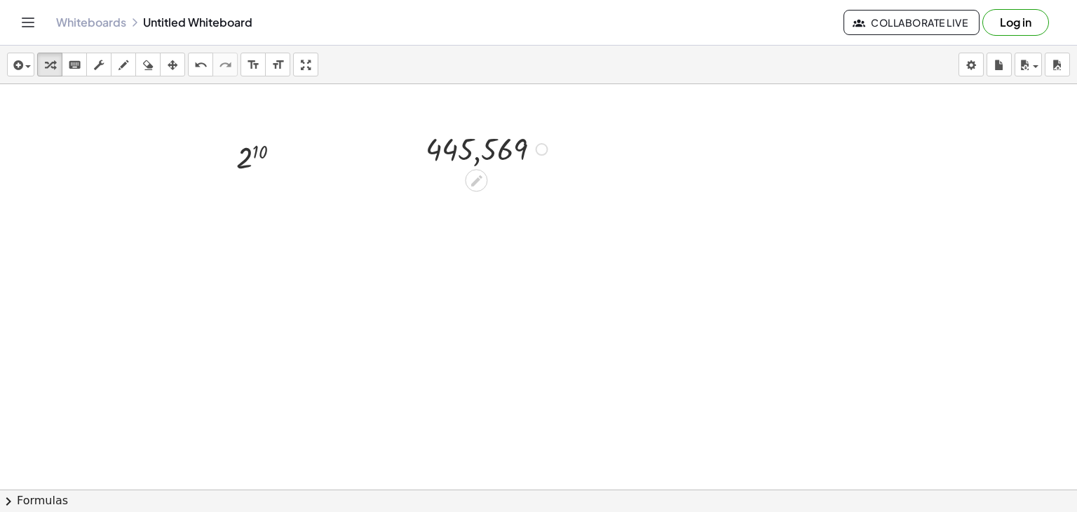
click at [534, 143] on div at bounding box center [488, 148] width 140 height 40
click at [534, 164] on div at bounding box center [488, 148] width 140 height 40
click at [483, 156] on div at bounding box center [488, 148] width 140 height 40
click at [532, 161] on div at bounding box center [488, 148] width 140 height 40
click at [484, 156] on div at bounding box center [488, 148] width 140 height 40
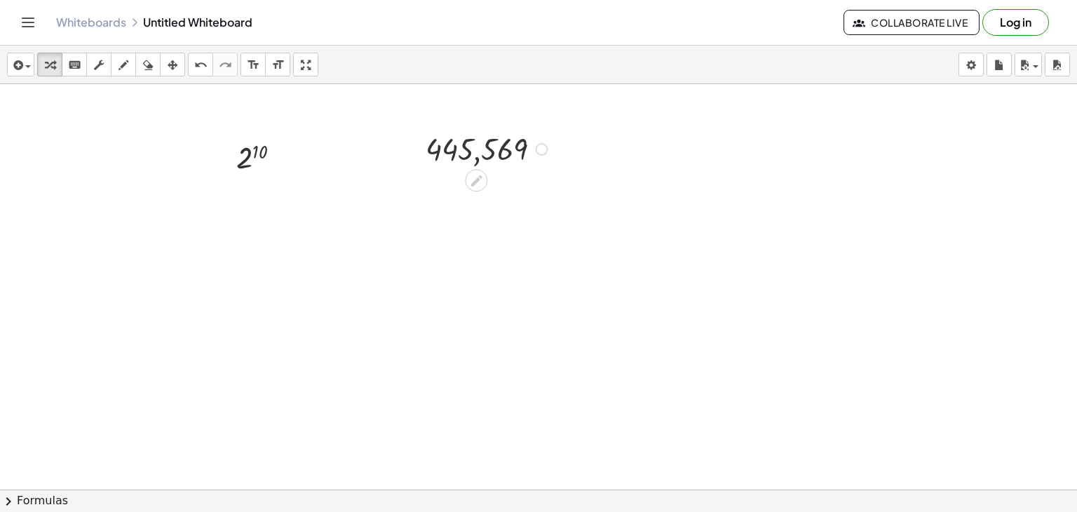
click at [464, 148] on div at bounding box center [488, 148] width 140 height 40
click at [530, 149] on div at bounding box center [488, 148] width 140 height 40
click at [508, 146] on div at bounding box center [488, 148] width 140 height 40
click at [470, 171] on div at bounding box center [476, 180] width 22 height 22
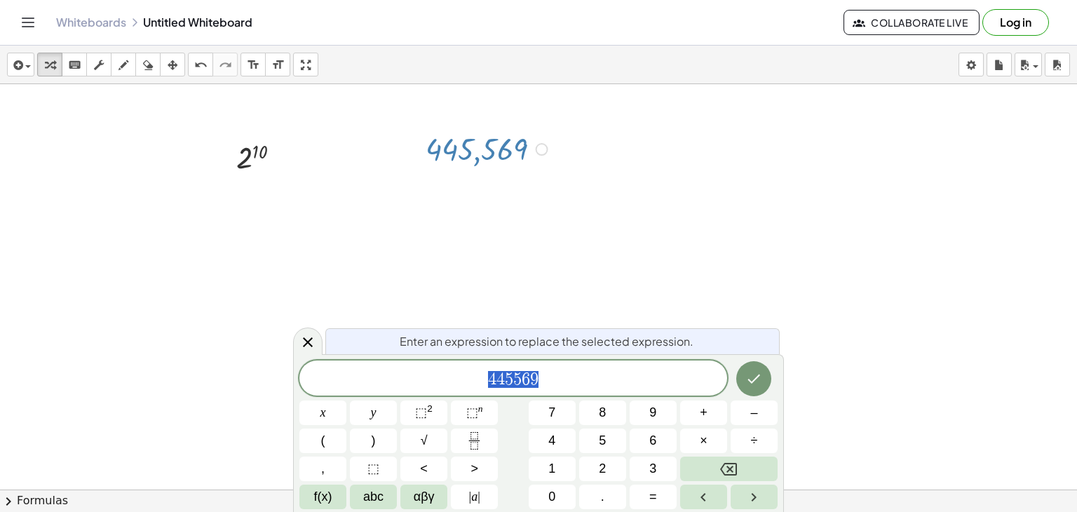
click at [547, 372] on span "4 4 5 5 6 9" at bounding box center [513, 379] width 428 height 20
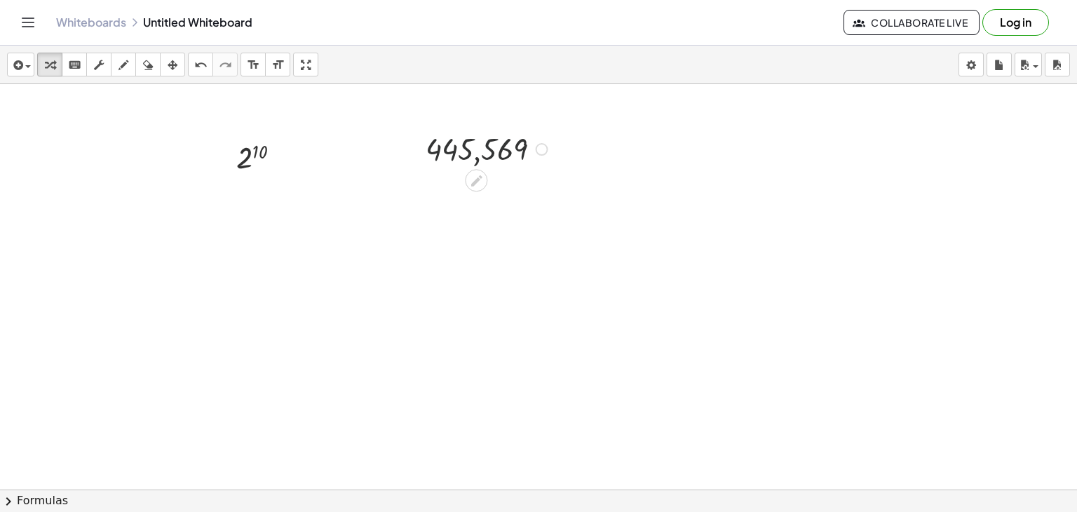
click at [445, 143] on div at bounding box center [488, 148] width 140 height 40
click at [472, 179] on icon at bounding box center [476, 180] width 15 height 15
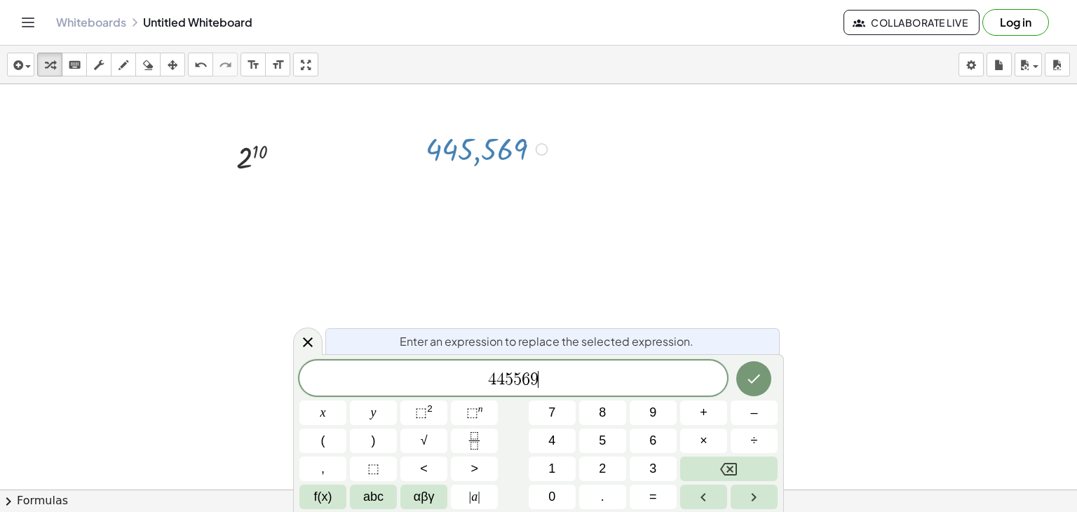
click at [546, 381] on span "4 4 5 5 6 9 ​" at bounding box center [513, 379] width 428 height 20
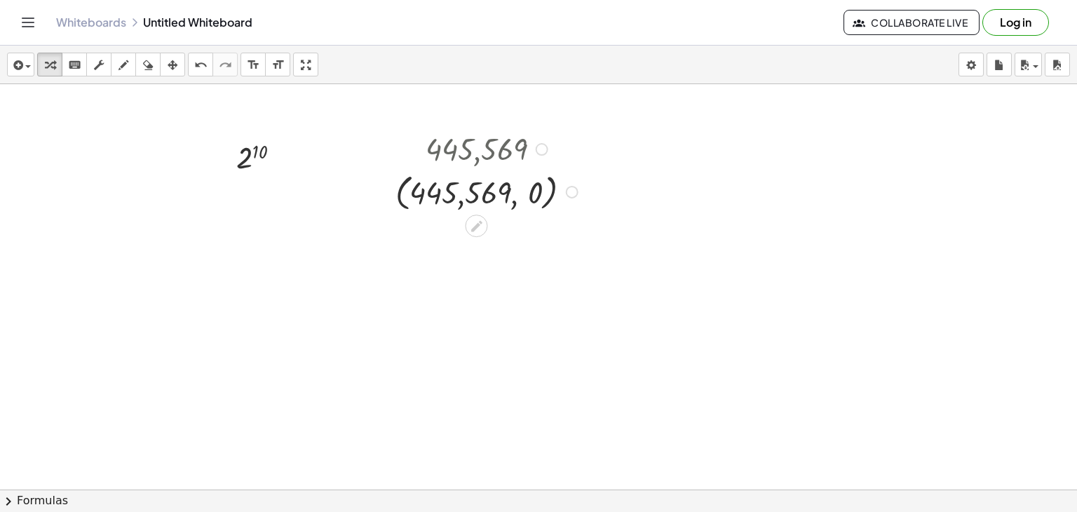
click at [519, 184] on div at bounding box center [488, 191] width 200 height 46
click at [523, 149] on div at bounding box center [488, 148] width 200 height 40
click at [486, 145] on div at bounding box center [488, 148] width 200 height 40
click at [494, 187] on div at bounding box center [488, 191] width 200 height 46
click at [473, 226] on icon at bounding box center [476, 226] width 11 height 11
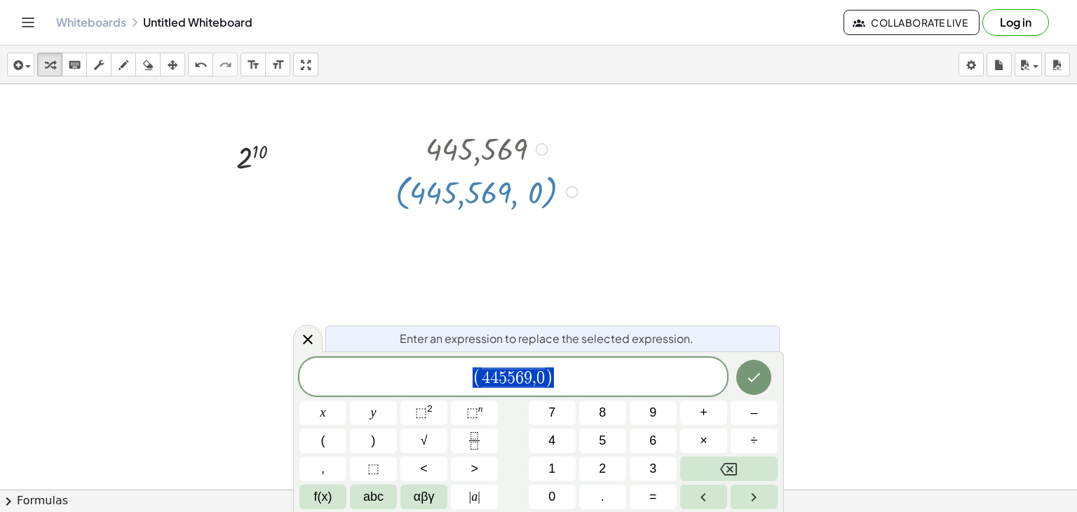
click at [573, 372] on span "( 4 4 5 5 6 9 , 0 )" at bounding box center [513, 377] width 428 height 23
drag, startPoint x: 582, startPoint y: 379, endPoint x: 465, endPoint y: 378, distance: 117.1
click at [465, 378] on span "( 4 4 5 5 6 9 , 0 )" at bounding box center [513, 377] width 428 height 23
click at [577, 379] on span "( 4 4 5 5 6 9 , 0 )" at bounding box center [513, 377] width 428 height 23
click at [306, 339] on icon at bounding box center [308, 339] width 10 height 10
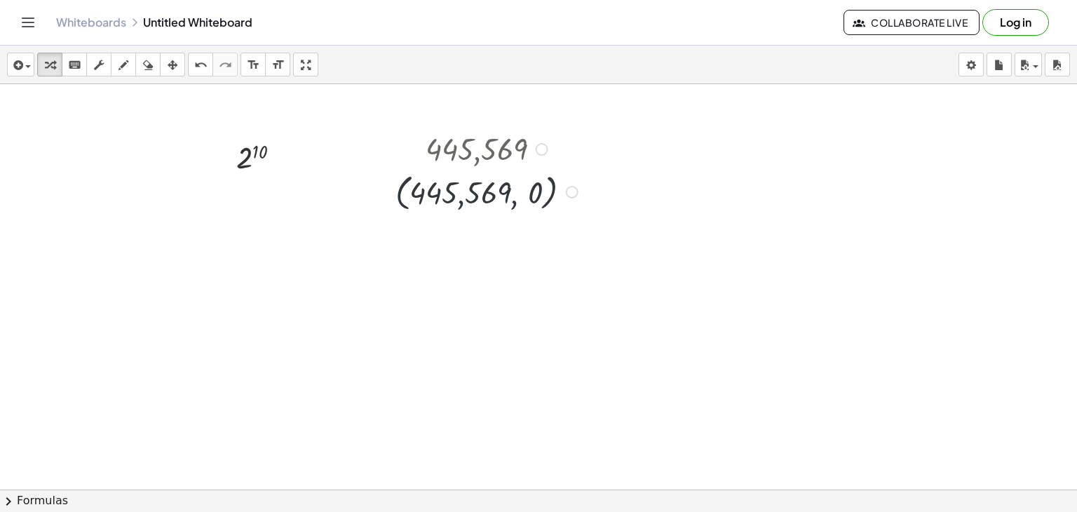
click at [467, 146] on div at bounding box center [488, 148] width 200 height 40
click at [499, 203] on div at bounding box center [488, 191] width 200 height 46
click at [567, 191] on div at bounding box center [572, 192] width 13 height 13
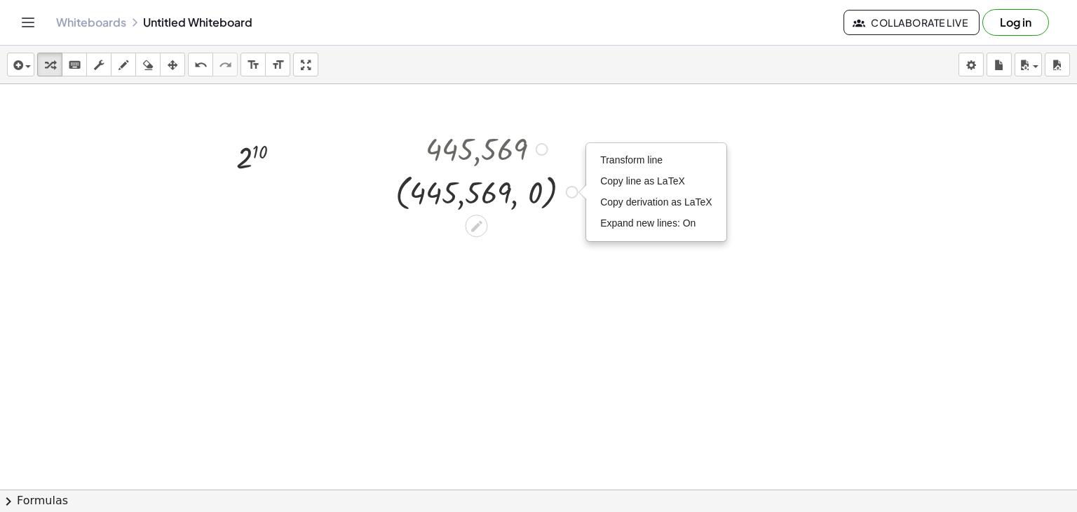
click at [517, 189] on div at bounding box center [488, 191] width 200 height 46
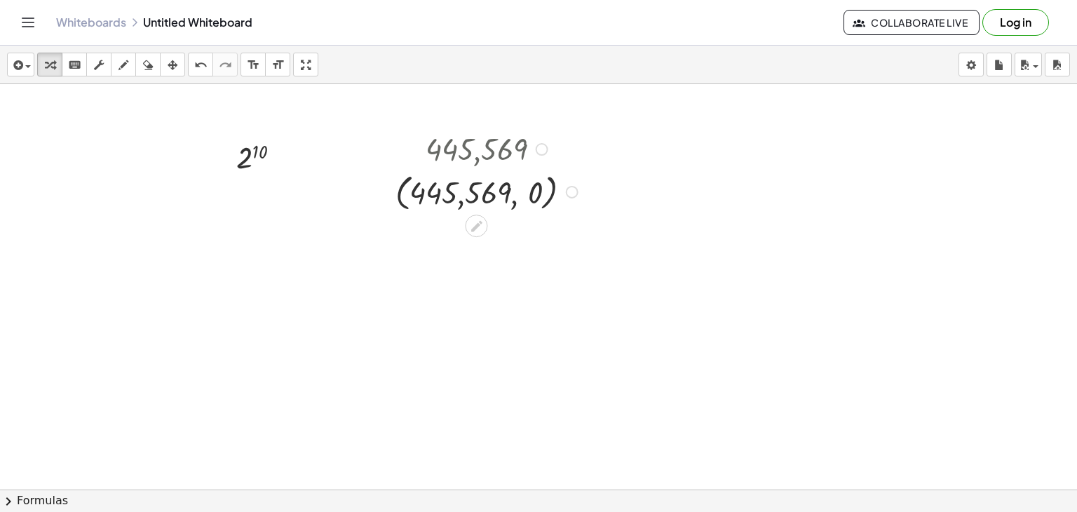
click at [570, 196] on div "Transform line Copy line as LaTeX Copy derivation as LaTeX Expand new lines: On" at bounding box center [572, 192] width 13 height 13
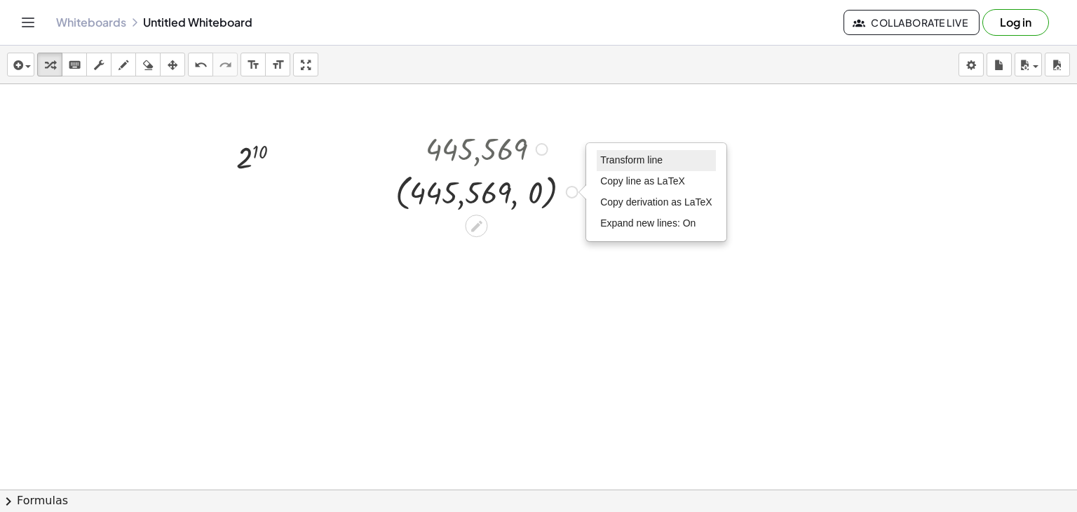
click at [631, 162] on span "Transform line" at bounding box center [631, 159] width 62 height 11
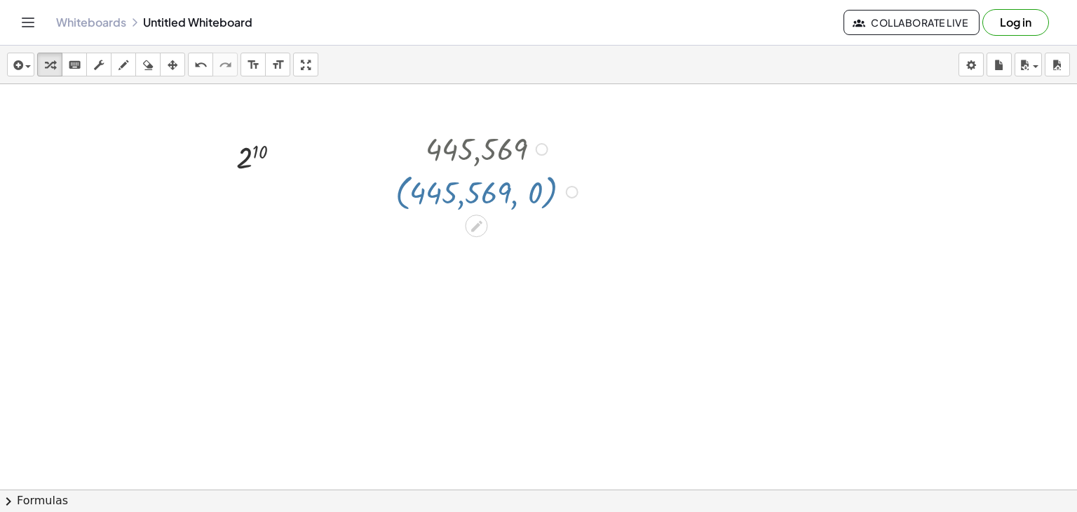
click at [513, 146] on div at bounding box center [488, 148] width 200 height 40
drag, startPoint x: 510, startPoint y: 196, endPoint x: 465, endPoint y: 190, distance: 44.5
click at [495, 209] on div at bounding box center [488, 191] width 200 height 46
drag, startPoint x: 149, startPoint y: 60, endPoint x: 285, endPoint y: 155, distance: 166.1
click at [149, 60] on icon "button" at bounding box center [148, 65] width 10 height 17
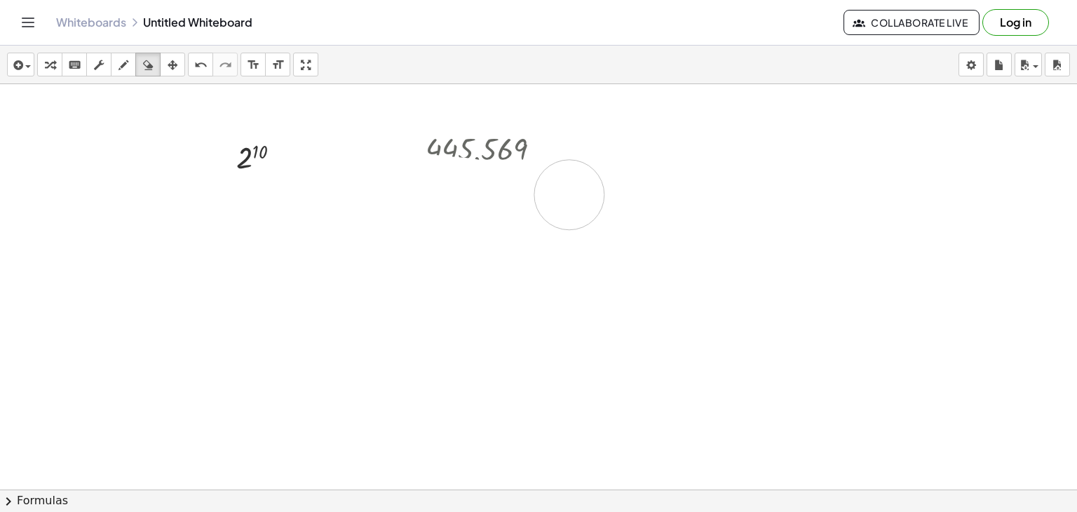
drag, startPoint x: 389, startPoint y: 187, endPoint x: 569, endPoint y: 194, distance: 180.3
click at [569, 194] on div at bounding box center [538, 520] width 1077 height 873
drag, startPoint x: 587, startPoint y: 179, endPoint x: 505, endPoint y: 270, distance: 123.1
click at [451, 281] on div at bounding box center [538, 520] width 1077 height 873
drag, startPoint x: 550, startPoint y: 189, endPoint x: 640, endPoint y: 236, distance: 101.9
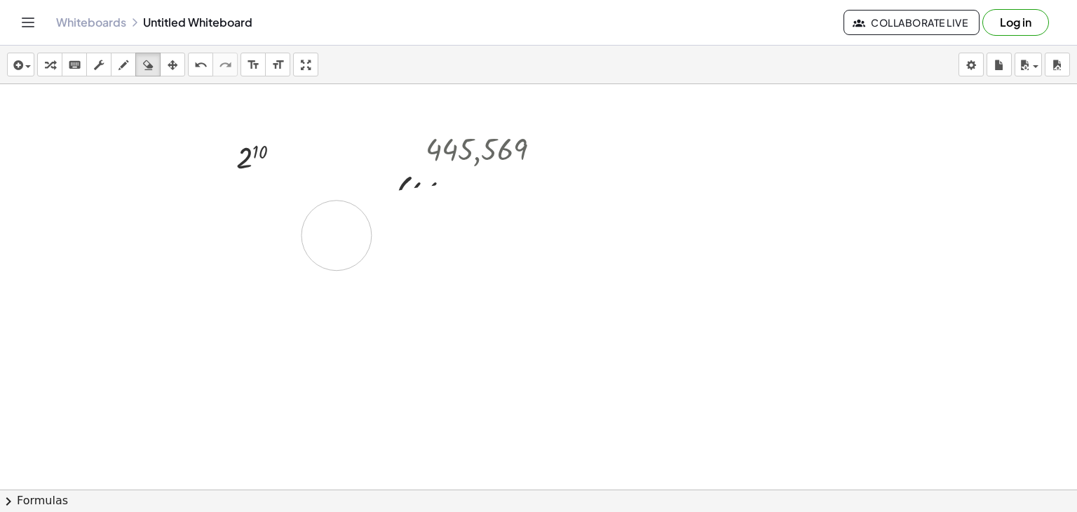
click at [636, 235] on div at bounding box center [538, 520] width 1077 height 873
click at [575, 263] on div at bounding box center [538, 520] width 1077 height 873
drag, startPoint x: 594, startPoint y: 196, endPoint x: 659, endPoint y: 216, distance: 68.1
click at [659, 214] on div at bounding box center [538, 520] width 1077 height 873
click at [627, 250] on div at bounding box center [538, 520] width 1077 height 873
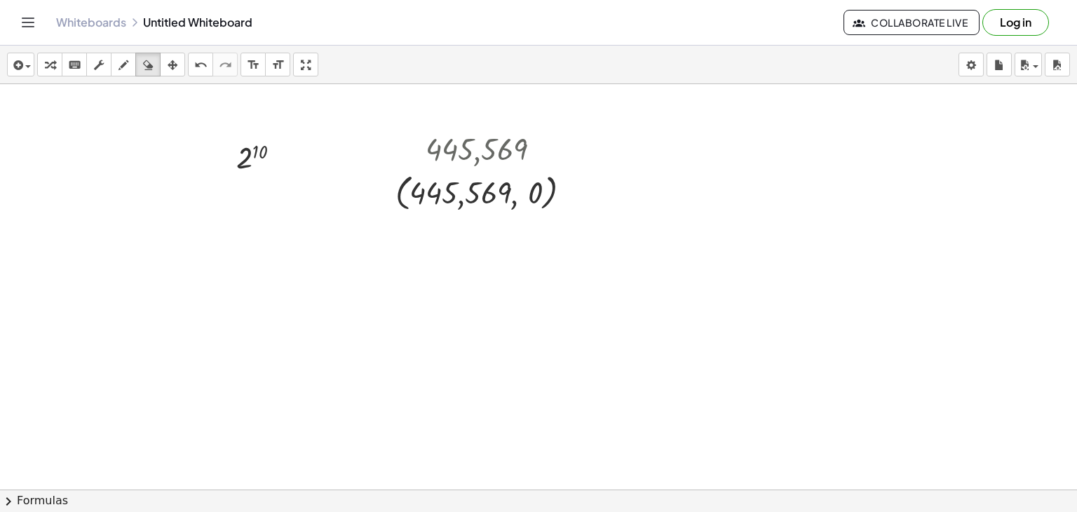
click at [539, 203] on div at bounding box center [538, 520] width 1077 height 873
click at [536, 225] on div at bounding box center [538, 520] width 1077 height 873
click at [526, 252] on div at bounding box center [538, 520] width 1077 height 873
drag, startPoint x: 568, startPoint y: 208, endPoint x: 552, endPoint y: 228, distance: 25.0
click at [530, 218] on div at bounding box center [538, 520] width 1077 height 873
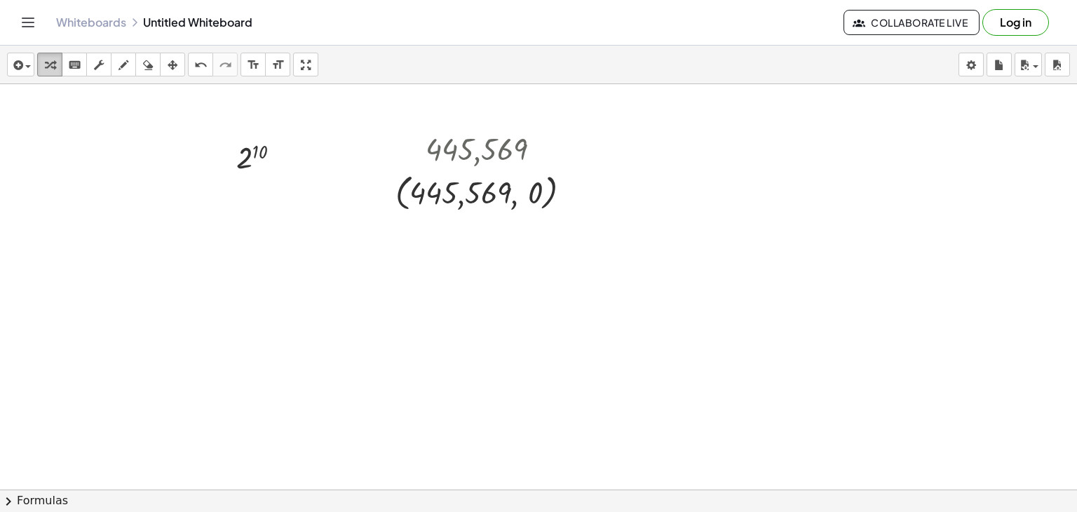
click at [57, 68] on div "button" at bounding box center [50, 64] width 18 height 17
click at [496, 199] on div at bounding box center [488, 191] width 200 height 46
click at [168, 60] on button "arrange" at bounding box center [172, 65] width 25 height 24
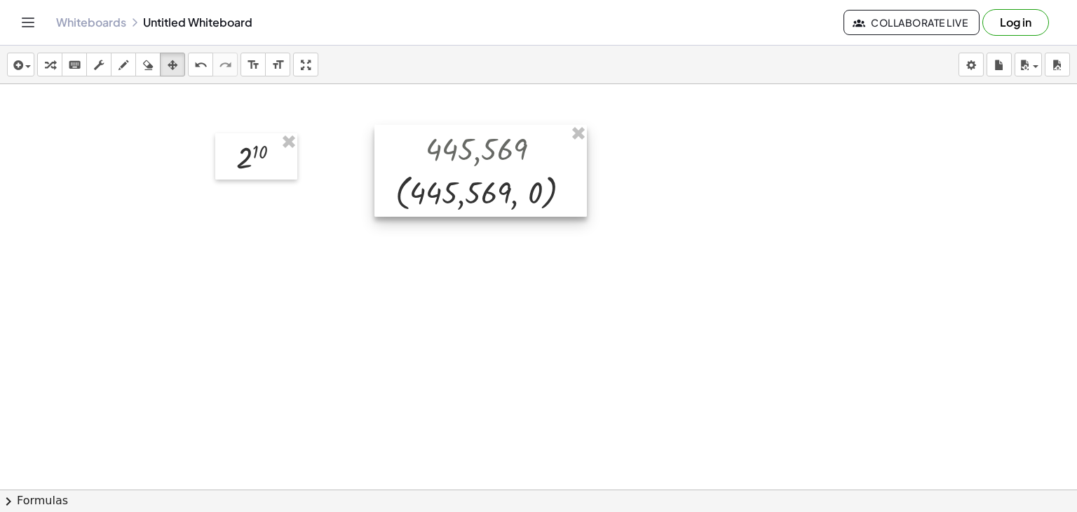
click at [468, 192] on div at bounding box center [480, 171] width 212 height 93
click at [533, 197] on div at bounding box center [480, 171] width 212 height 93
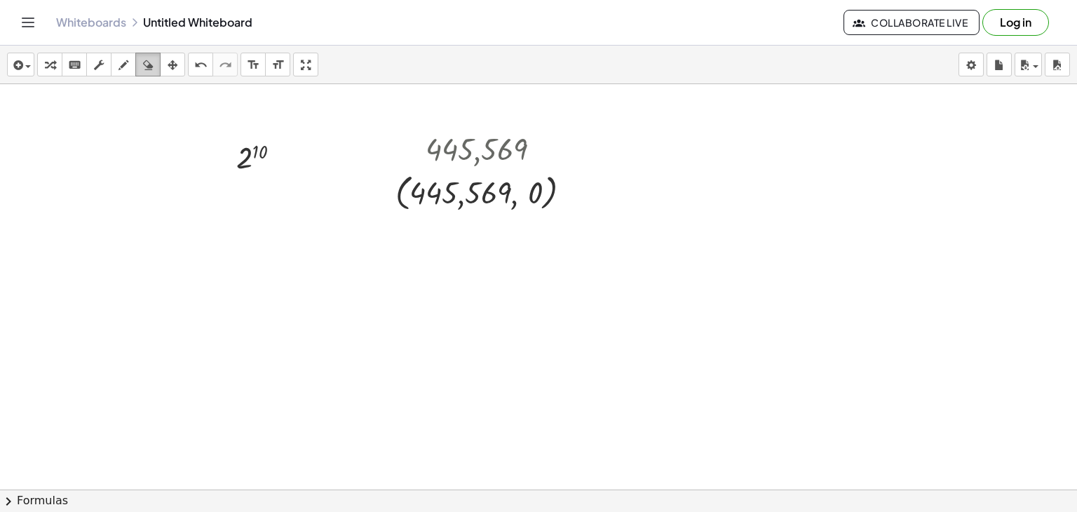
click at [151, 67] on icon "button" at bounding box center [148, 65] width 10 height 17
drag, startPoint x: 533, startPoint y: 188, endPoint x: 507, endPoint y: 203, distance: 30.2
click at [498, 198] on div at bounding box center [538, 520] width 1077 height 873
click at [168, 65] on icon "button" at bounding box center [173, 65] width 10 height 17
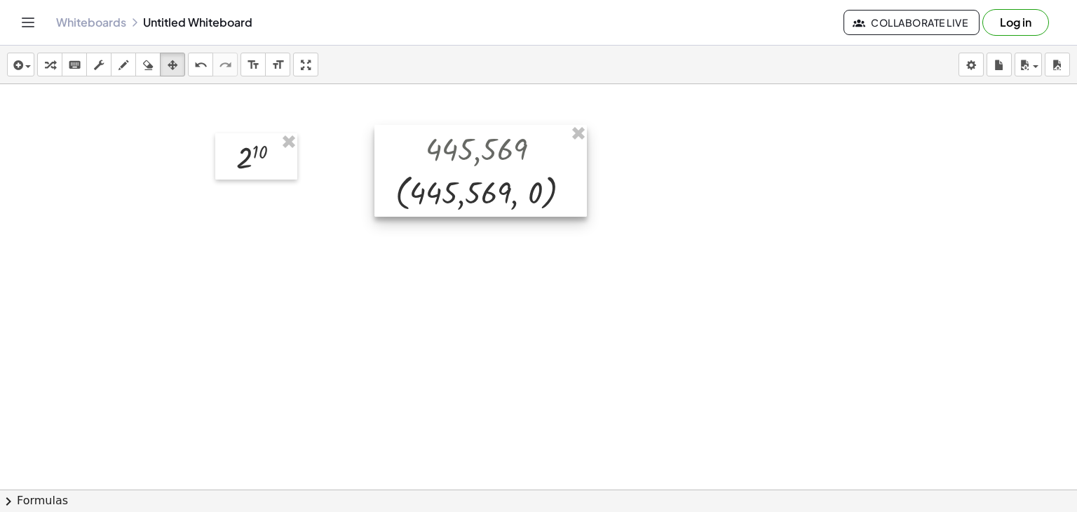
click at [494, 190] on div at bounding box center [480, 171] width 212 height 93
click at [533, 189] on div at bounding box center [480, 171] width 212 height 93
click at [513, 191] on div at bounding box center [480, 171] width 212 height 93
click at [513, 191] on div at bounding box center [476, 172] width 212 height 93
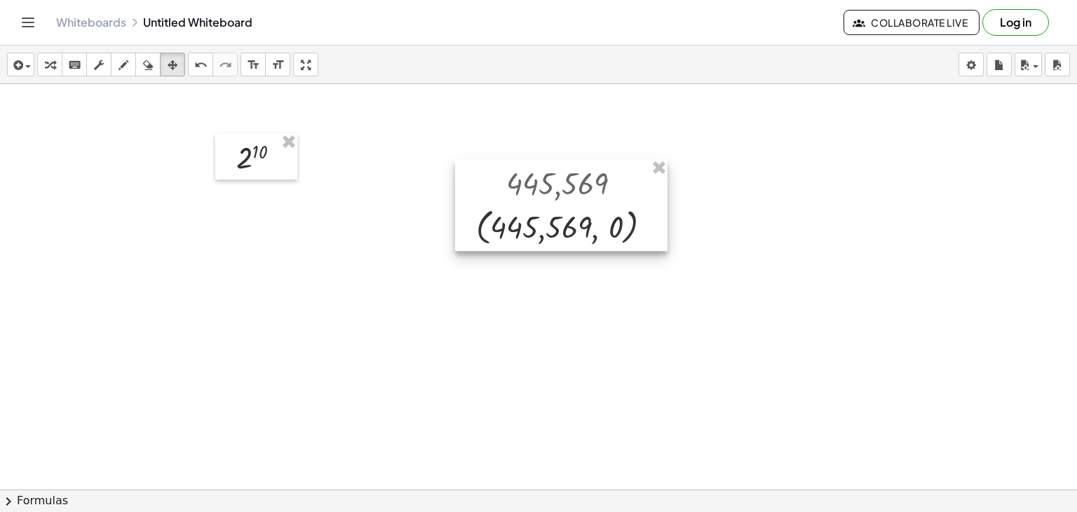
drag, startPoint x: 469, startPoint y: 192, endPoint x: 537, endPoint y: 225, distance: 75.5
click at [547, 225] on div at bounding box center [561, 205] width 212 height 93
click at [525, 225] on div at bounding box center [552, 207] width 212 height 93
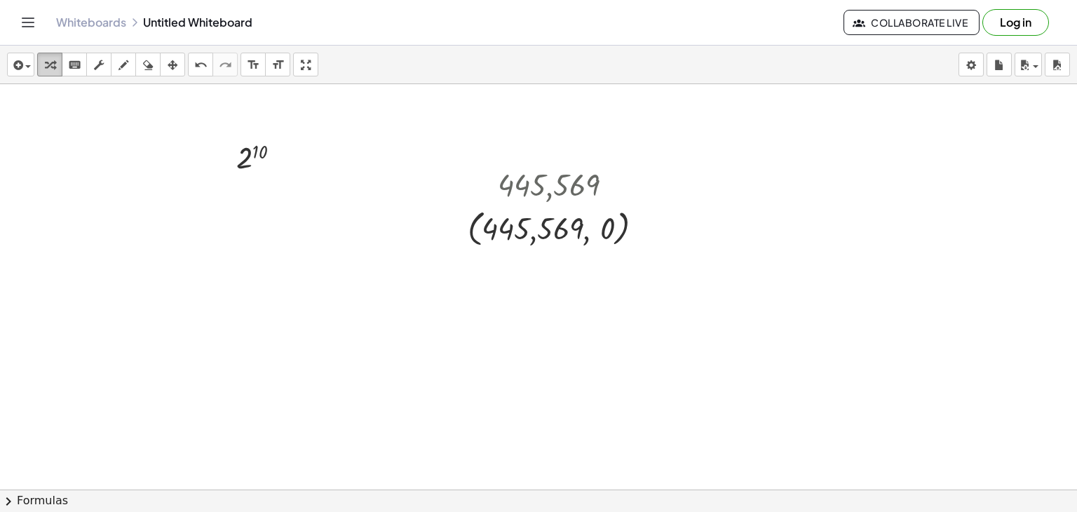
click at [60, 64] on button "transform" at bounding box center [49, 65] width 25 height 24
click at [566, 238] on div at bounding box center [560, 226] width 200 height 46
click at [642, 230] on div "Transform line Copy line as LaTeX Copy derivation as LaTeX Expand new lines: On" at bounding box center [644, 227] width 13 height 13
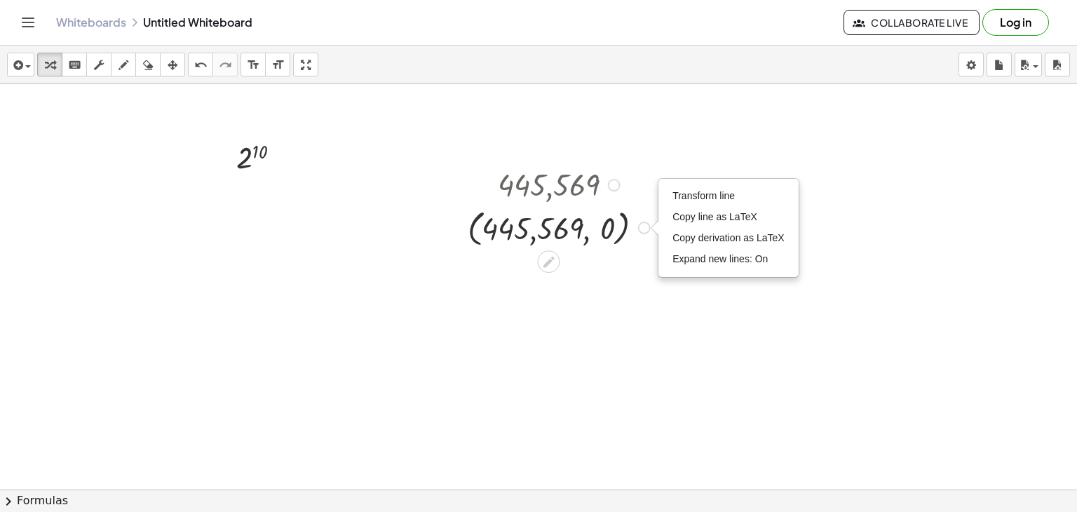
drag, startPoint x: 563, startPoint y: 226, endPoint x: 540, endPoint y: 228, distance: 22.5
click at [540, 228] on div at bounding box center [560, 226] width 200 height 46
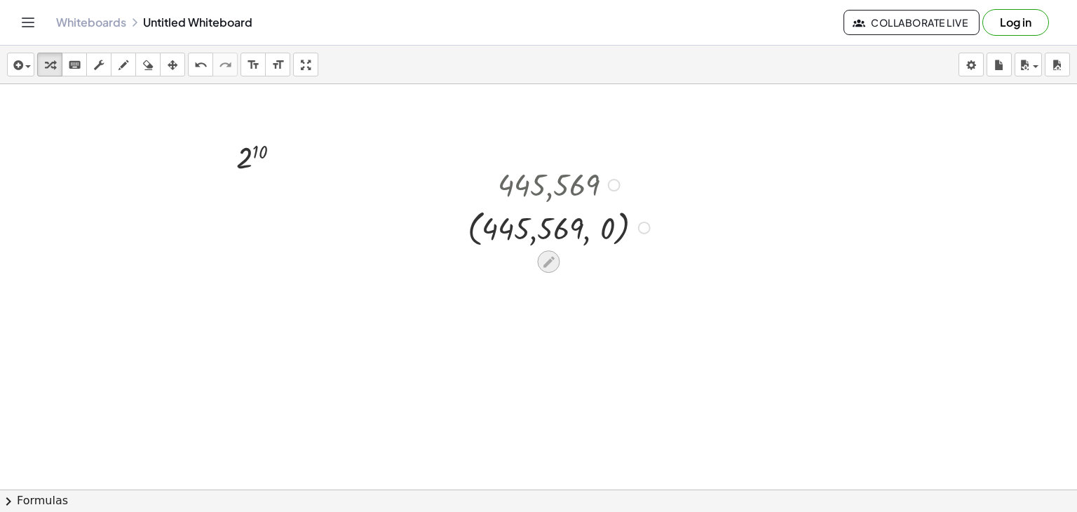
click at [552, 261] on icon at bounding box center [548, 261] width 15 height 15
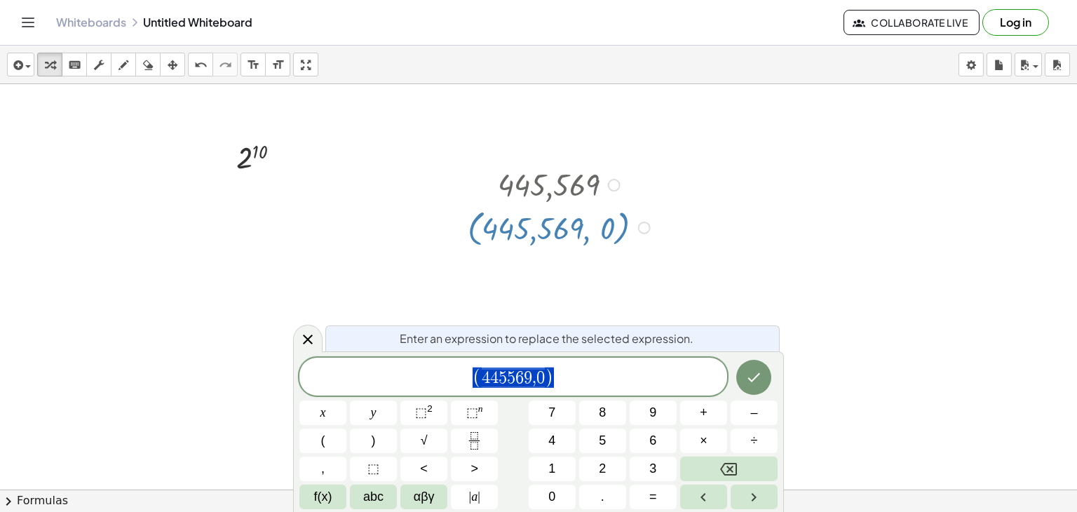
click at [567, 381] on span "( 4 4 5 5 6 9 , 0 )" at bounding box center [513, 377] width 428 height 23
drag, startPoint x: 567, startPoint y: 381, endPoint x: 457, endPoint y: 374, distance: 110.3
click at [457, 374] on span "( 4 4 5 5 6 9 , 0 )" at bounding box center [513, 377] width 428 height 23
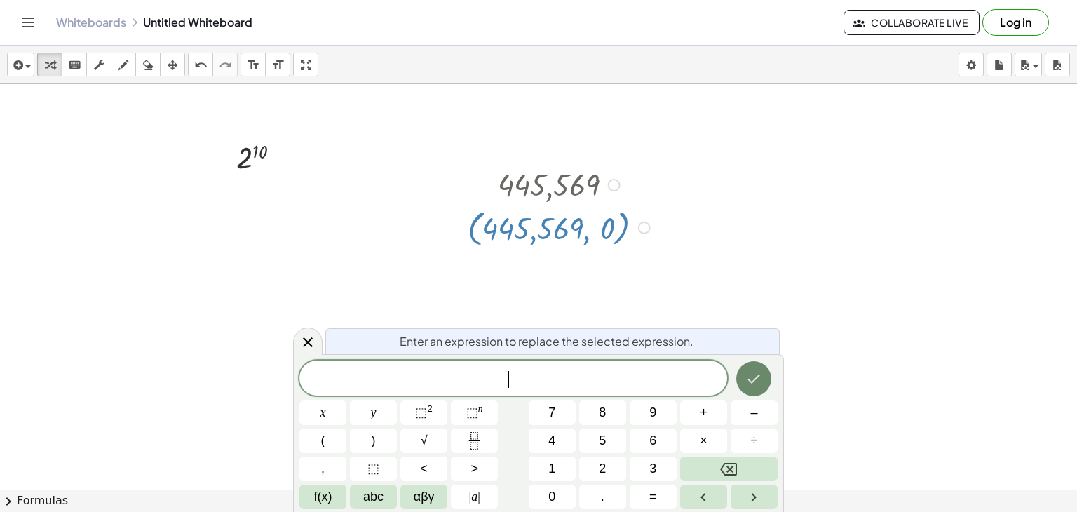
click at [765, 379] on button "Done" at bounding box center [753, 378] width 35 height 35
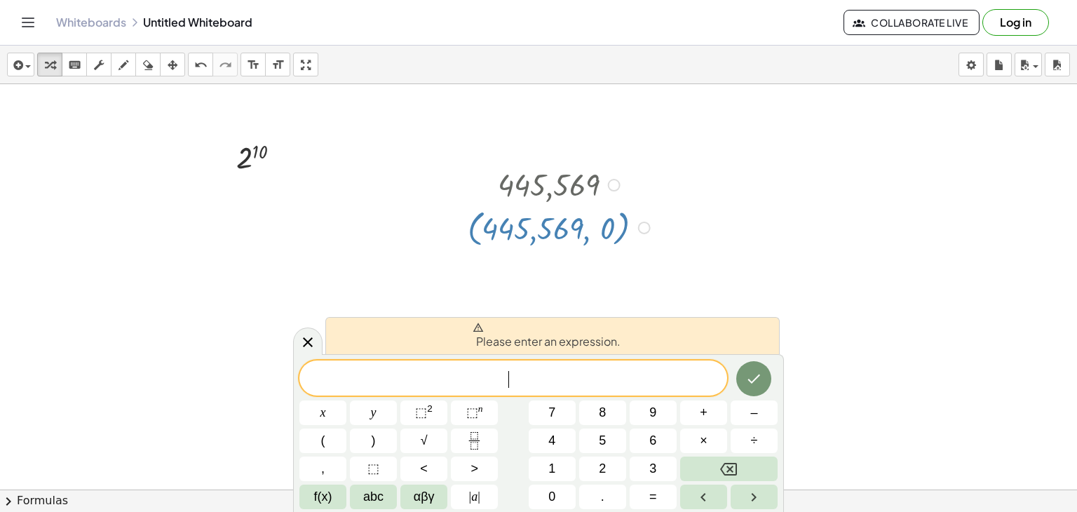
click at [542, 374] on span "​" at bounding box center [513, 379] width 428 height 20
click at [303, 342] on icon at bounding box center [307, 341] width 17 height 17
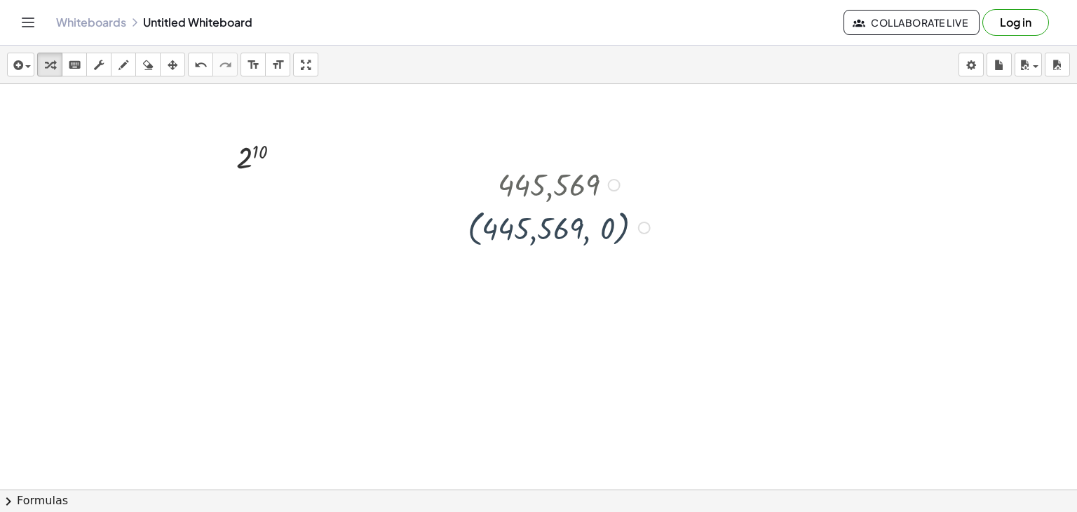
click at [620, 248] on div at bounding box center [560, 226] width 200 height 46
click at [632, 226] on div at bounding box center [560, 226] width 200 height 46
click at [614, 192] on div at bounding box center [560, 184] width 200 height 40
click at [613, 184] on div at bounding box center [614, 185] width 13 height 13
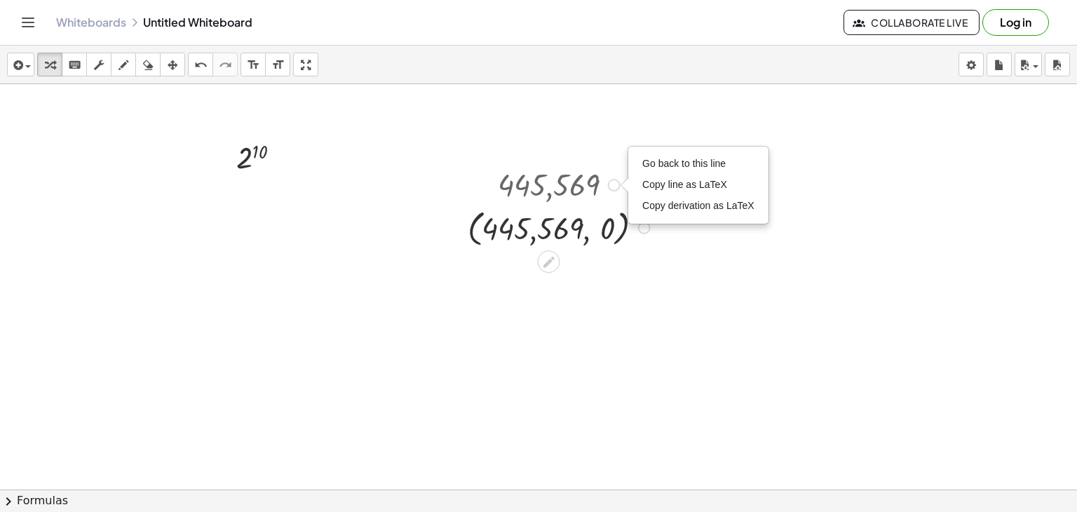
click at [650, 236] on div at bounding box center [560, 226] width 200 height 46
click at [647, 224] on div "Transform line Copy line as LaTeX Copy derivation as LaTeX Expand new lines: On" at bounding box center [644, 227] width 13 height 13
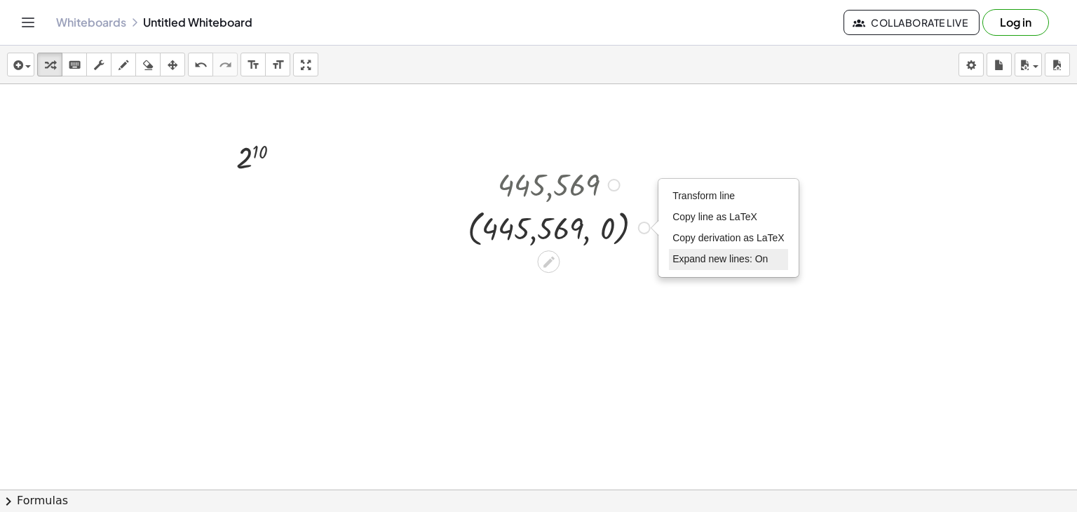
click at [714, 263] on span "Expand new lines: On" at bounding box center [719, 258] width 95 height 11
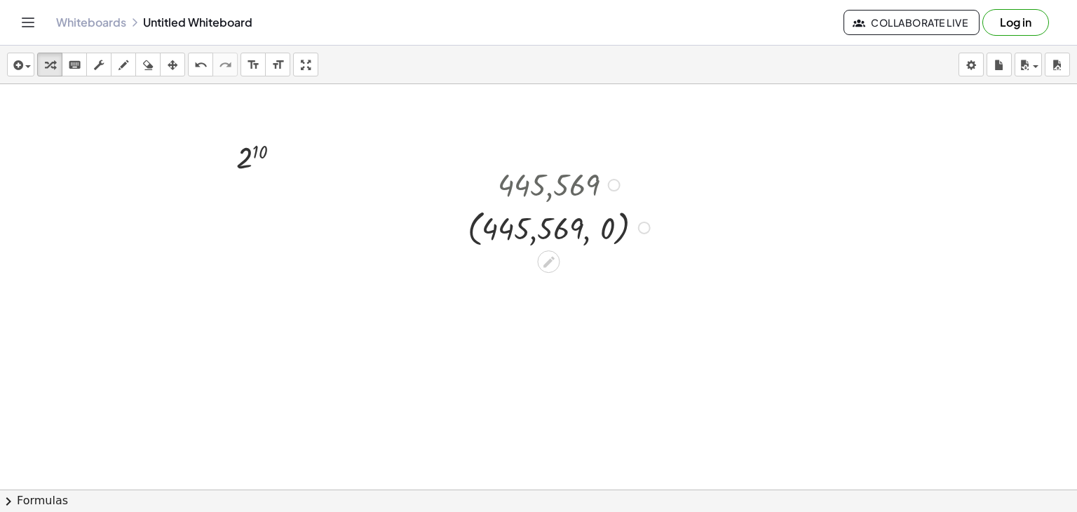
click at [554, 224] on div at bounding box center [560, 226] width 200 height 46
drag, startPoint x: 615, startPoint y: 224, endPoint x: 512, endPoint y: 220, distance: 103.1
click at [514, 223] on div at bounding box center [560, 226] width 200 height 46
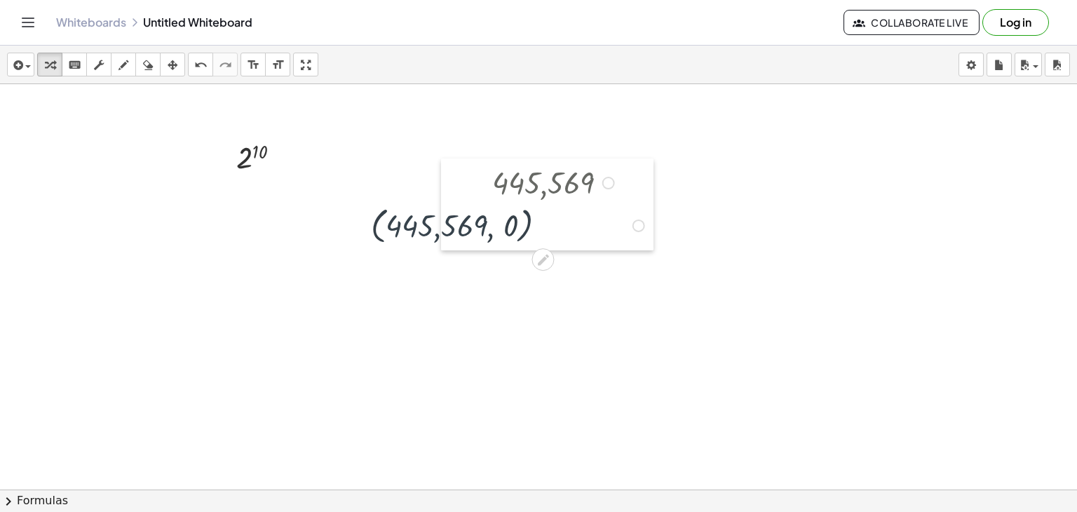
drag, startPoint x: 465, startPoint y: 175, endPoint x: 442, endPoint y: 172, distance: 23.4
click at [445, 172] on div at bounding box center [451, 204] width 21 height 93
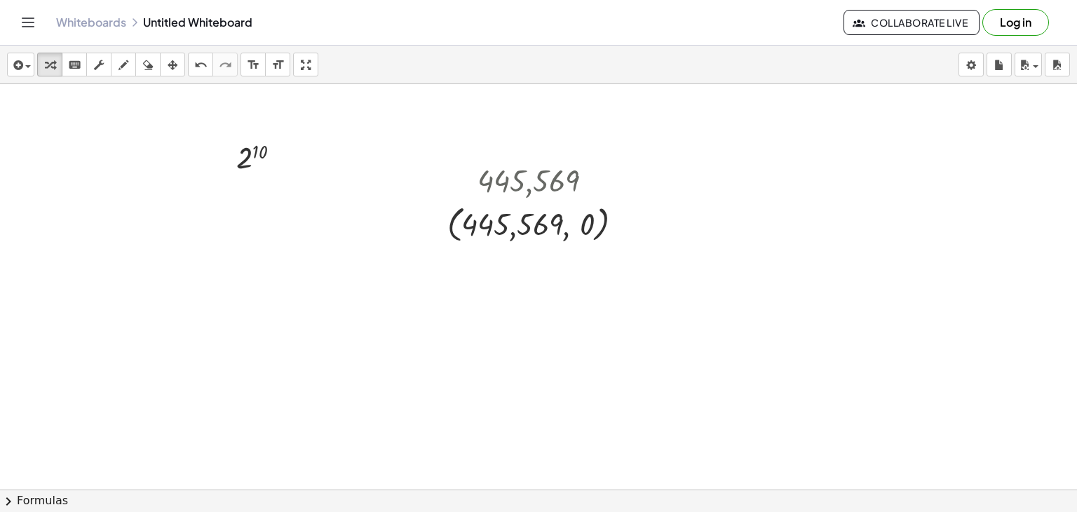
drag, startPoint x: 236, startPoint y: 130, endPoint x: 615, endPoint y: 270, distance: 404.7
click at [641, 278] on div at bounding box center [538, 520] width 1077 height 873
click at [602, 261] on div at bounding box center [538, 520] width 1077 height 873
drag, startPoint x: 690, startPoint y: 240, endPoint x: 221, endPoint y: 142, distance: 478.4
click at [221, 142] on div "2 10 Fix a mistake Transform line Copy line as LaTeX Copy derivation as LaTeX E…" at bounding box center [538, 520] width 1077 height 873
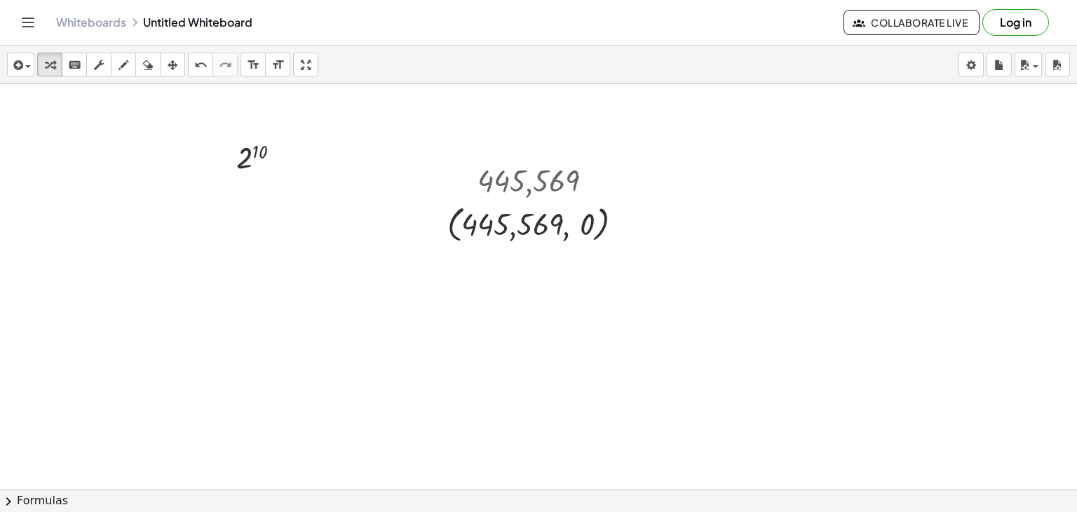
click at [920, 178] on div at bounding box center [538, 520] width 1077 height 873
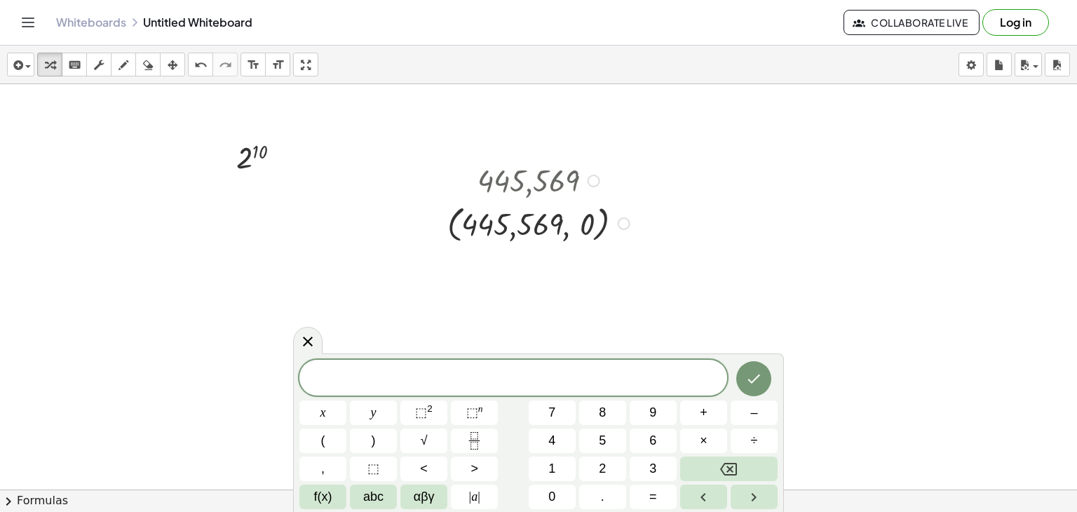
click at [472, 237] on div at bounding box center [540, 222] width 200 height 46
click at [547, 228] on div at bounding box center [540, 222] width 200 height 46
drag, startPoint x: 617, startPoint y: 225, endPoint x: 668, endPoint y: 224, distance: 51.2
click at [668, 224] on div "2 10 Fix a mistake Transform line Copy line as LaTeX Copy derivation as LaTeX E…" at bounding box center [538, 520] width 1077 height 873
click at [563, 221] on div at bounding box center [570, 216] width 200 height 46
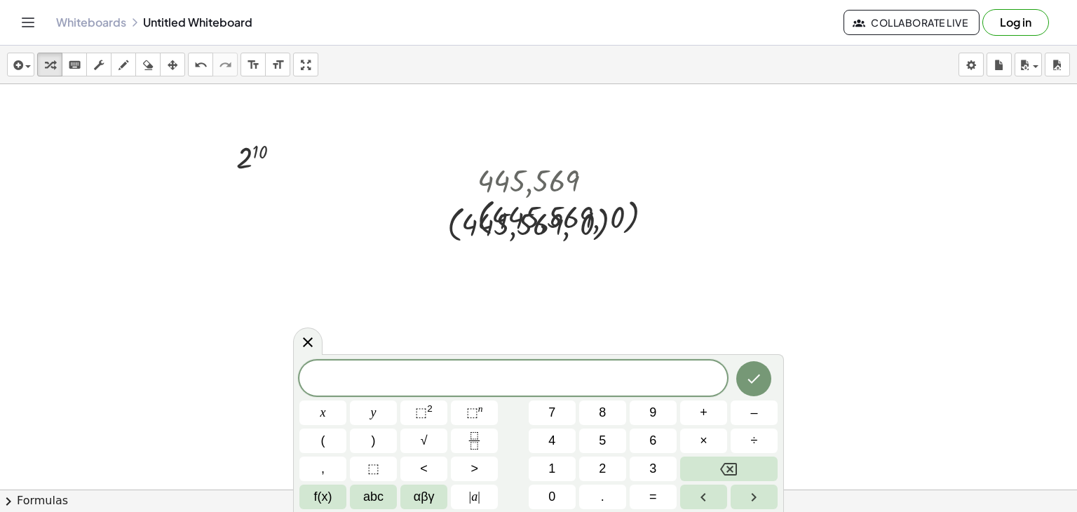
click at [292, 343] on body "Graspable Math Activities Get Started Activity Bank Assigned Work Classes White…" at bounding box center [538, 256] width 1077 height 512
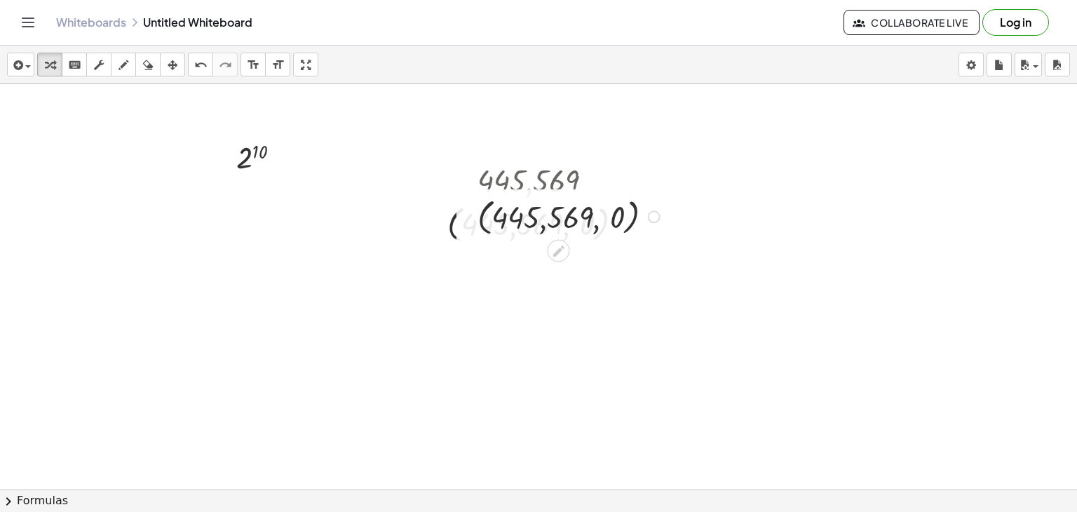
click at [501, 233] on div at bounding box center [570, 216] width 200 height 46
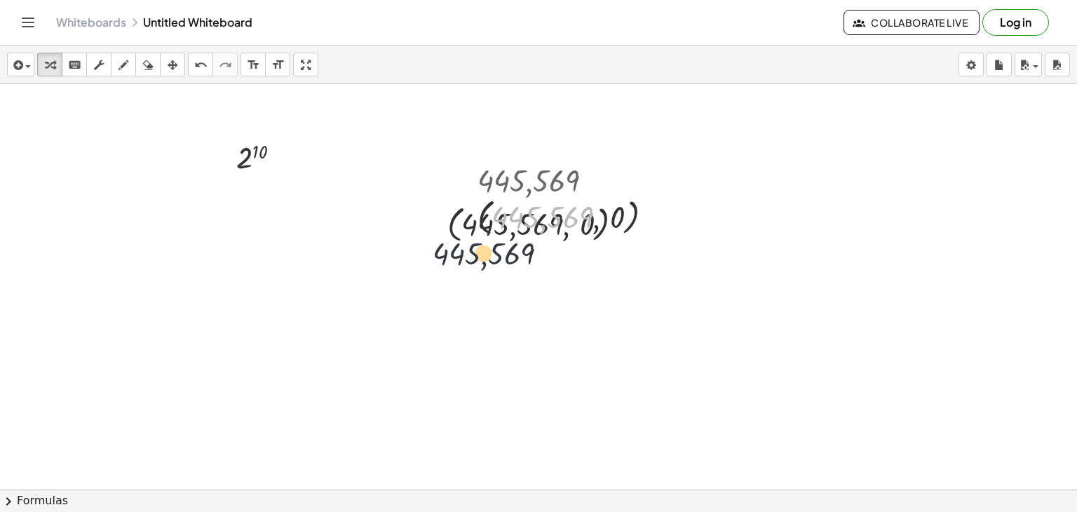
drag, startPoint x: 498, startPoint y: 229, endPoint x: 348, endPoint y: 306, distance: 169.3
click at [350, 306] on div "2 10 Fix a mistake Transform line Copy line as LaTeX Copy derivation as LaTeX E…" at bounding box center [538, 520] width 1077 height 873
drag, startPoint x: 538, startPoint y: 222, endPoint x: 669, endPoint y: 223, distance: 130.4
click at [639, 223] on div at bounding box center [570, 216] width 200 height 46
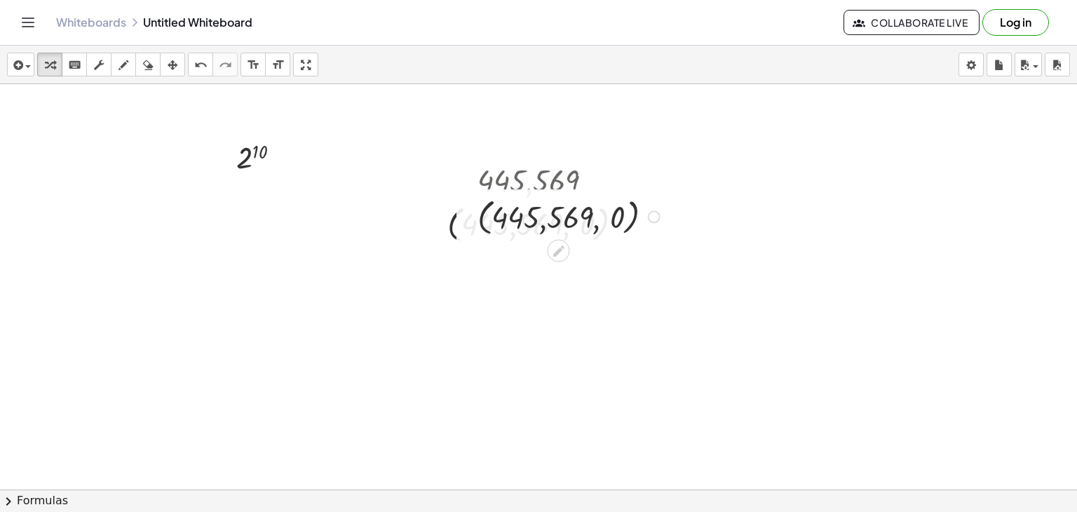
drag, startPoint x: 555, startPoint y: 227, endPoint x: 659, endPoint y: 218, distance: 104.1
drag, startPoint x: 659, startPoint y: 218, endPoint x: 524, endPoint y: 219, distance: 134.6
click at [524, 219] on div at bounding box center [570, 216] width 200 height 46
click at [540, 214] on div at bounding box center [570, 216] width 200 height 46
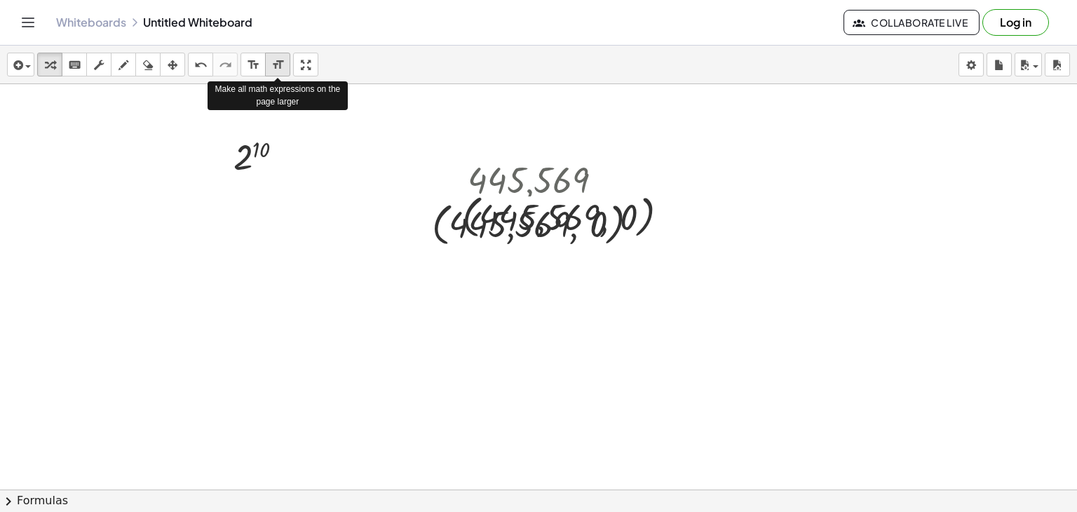
click at [266, 65] on button "format_size larger" at bounding box center [277, 65] width 25 height 24
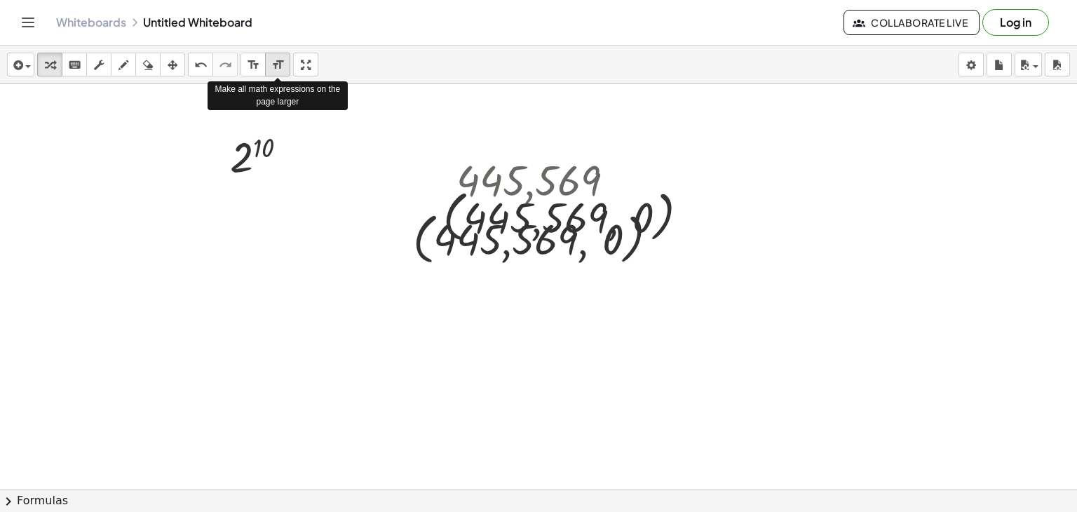
click at [266, 65] on button "format_size larger" at bounding box center [277, 65] width 25 height 24
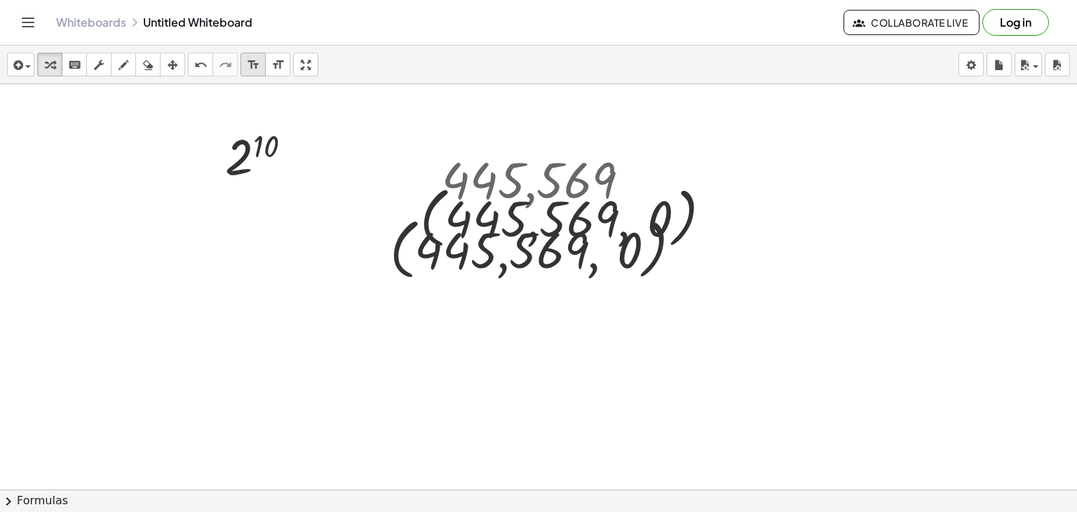
click at [252, 65] on icon "format_size" at bounding box center [253, 65] width 13 height 17
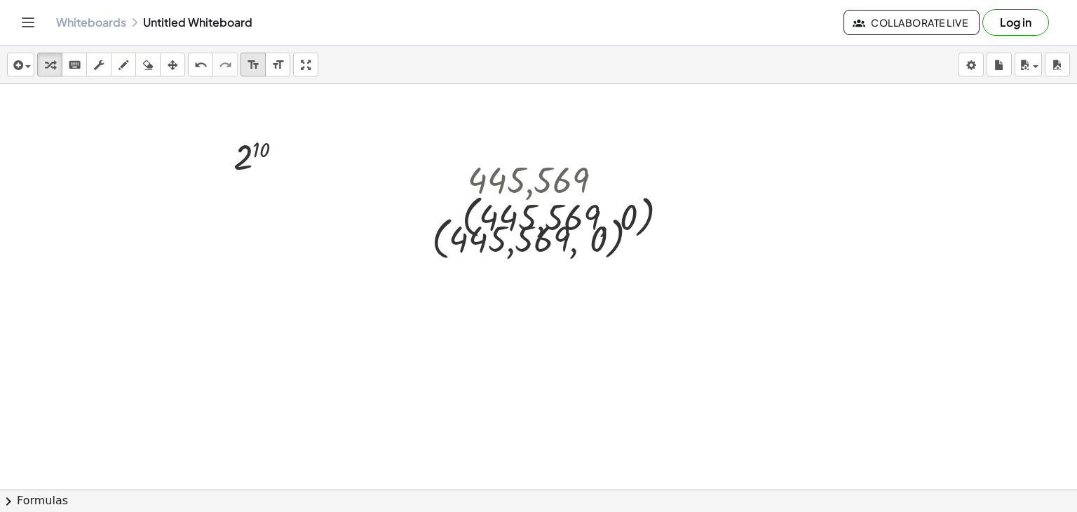
click at [252, 65] on icon "format_size" at bounding box center [253, 65] width 13 height 17
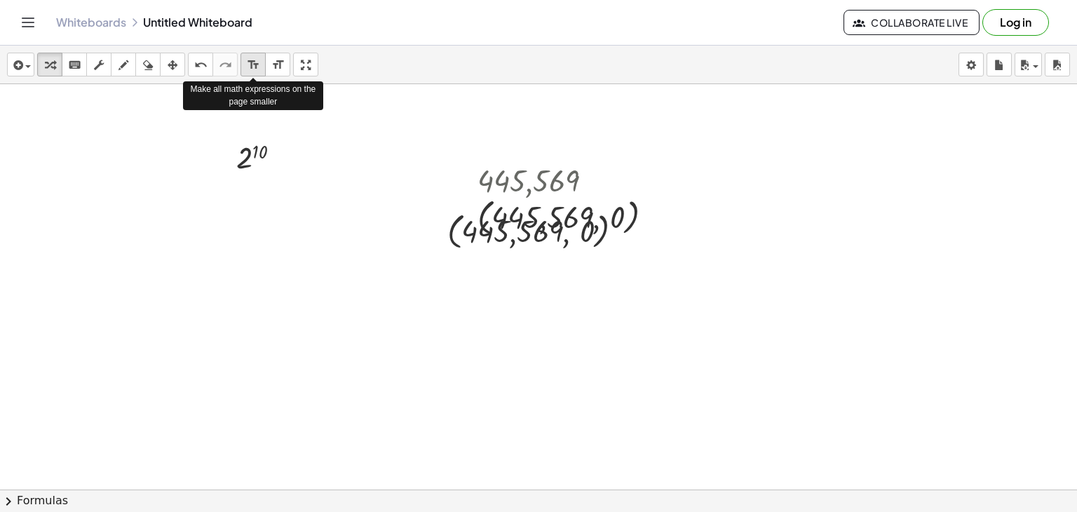
click at [252, 65] on icon "format_size" at bounding box center [253, 65] width 13 height 17
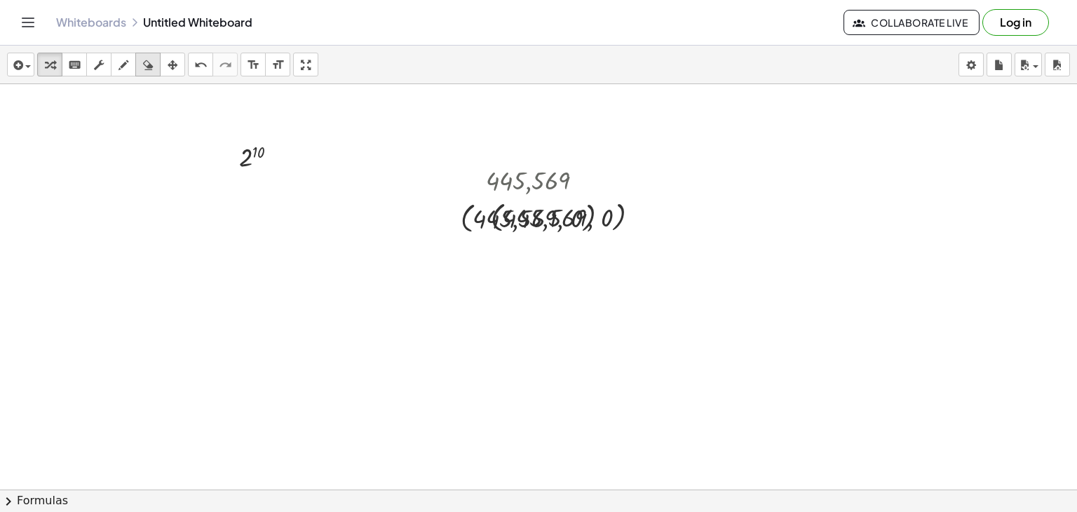
click at [139, 63] on div "button" at bounding box center [148, 64] width 18 height 17
drag, startPoint x: 551, startPoint y: 183, endPoint x: 423, endPoint y: 178, distance: 127.7
click at [440, 179] on div at bounding box center [538, 520] width 1077 height 873
drag, startPoint x: 274, startPoint y: 162, endPoint x: 212, endPoint y: 171, distance: 63.0
click at [214, 170] on div at bounding box center [538, 520] width 1077 height 873
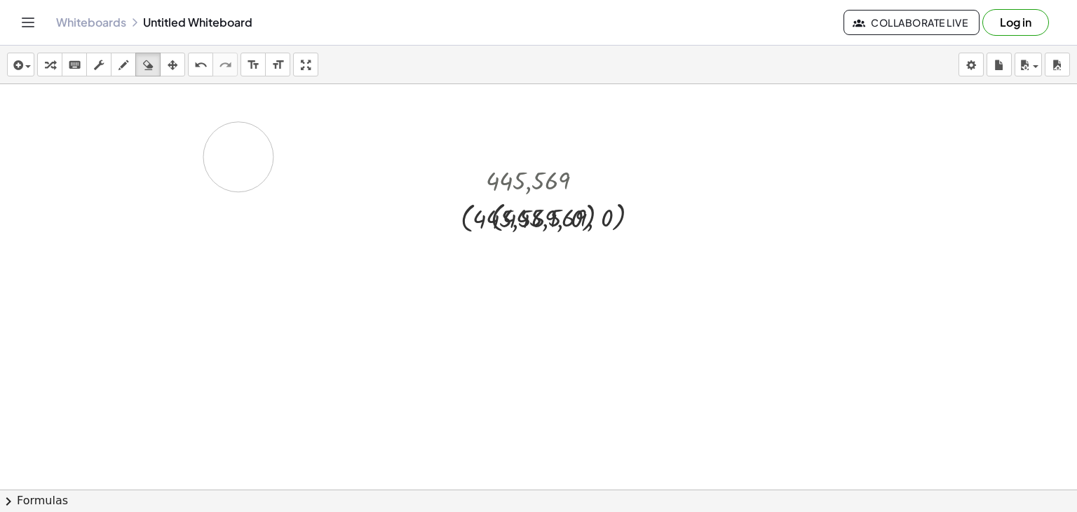
drag, startPoint x: 195, startPoint y: 183, endPoint x: 252, endPoint y: 137, distance: 72.8
click at [258, 146] on div at bounding box center [538, 520] width 1077 height 873
click at [26, 64] on div "button" at bounding box center [21, 64] width 20 height 17
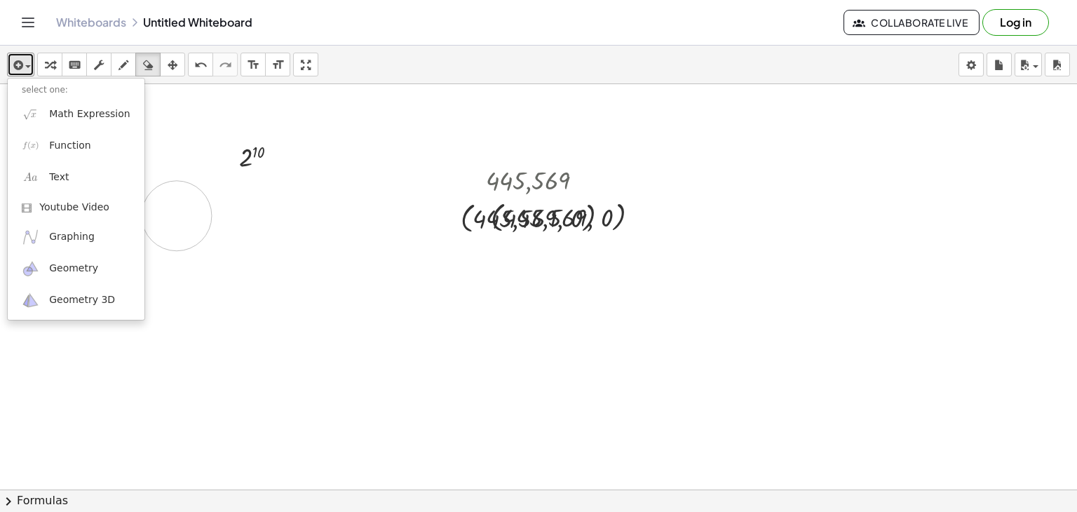
click at [177, 215] on div at bounding box center [538, 520] width 1077 height 873
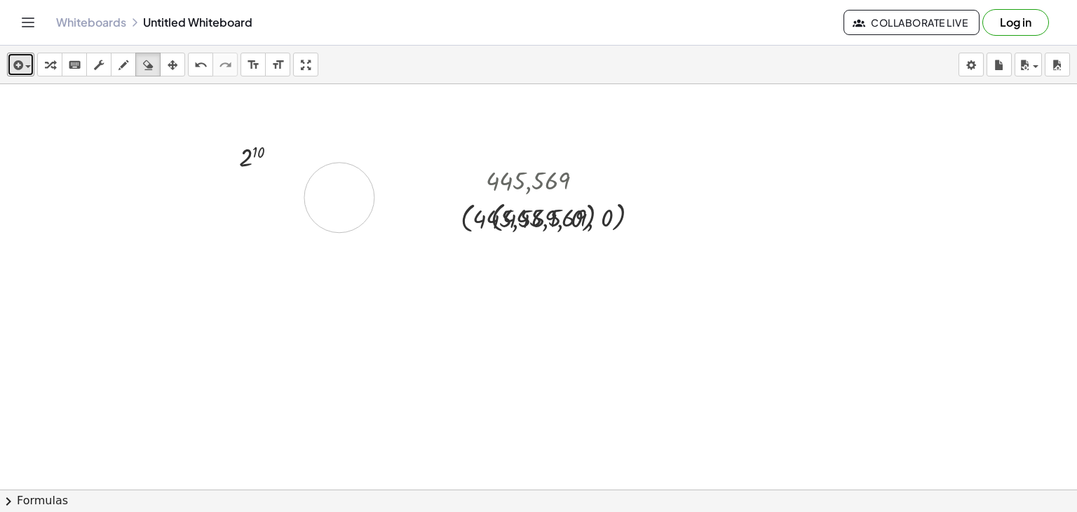
drag, startPoint x: 339, startPoint y: 197, endPoint x: 321, endPoint y: 192, distance: 18.9
click at [330, 194] on div at bounding box center [538, 520] width 1077 height 873
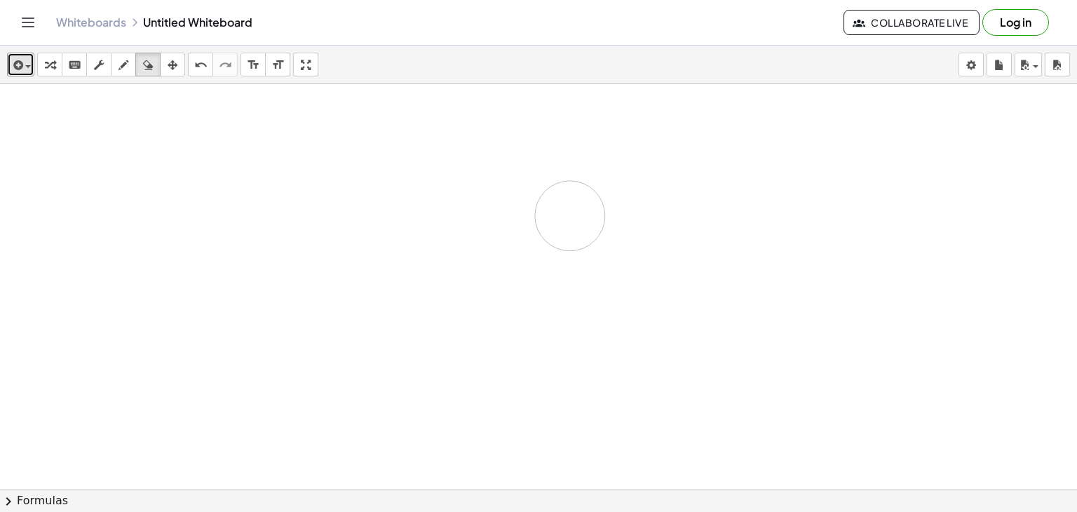
drag, startPoint x: 125, startPoint y: 111, endPoint x: 573, endPoint y: 226, distance: 461.7
click at [573, 220] on div at bounding box center [538, 520] width 1077 height 873
drag, startPoint x: 664, startPoint y: 161, endPoint x: 851, endPoint y: 115, distance: 191.9
click at [582, 214] on div at bounding box center [538, 520] width 1077 height 873
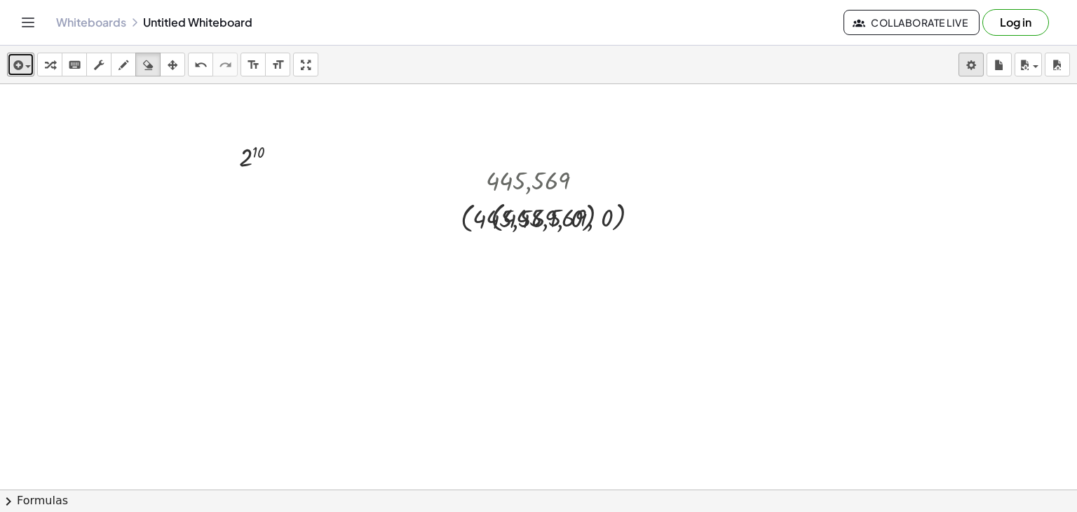
click at [980, 67] on body "Graspable Math Activities Get Started Activity Bank Assigned Work Classes White…" at bounding box center [538, 256] width 1077 height 512
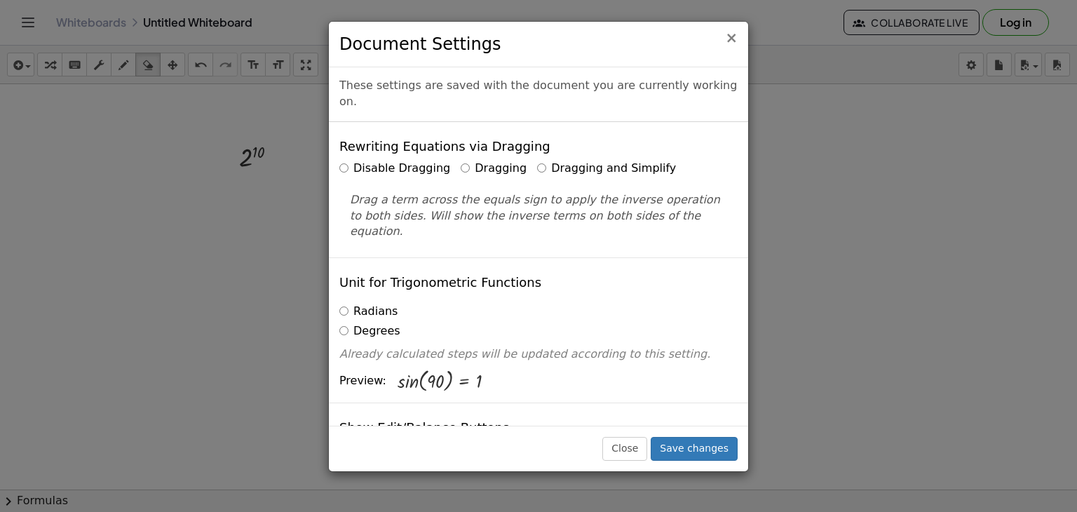
click at [729, 39] on span "×" at bounding box center [731, 37] width 13 height 17
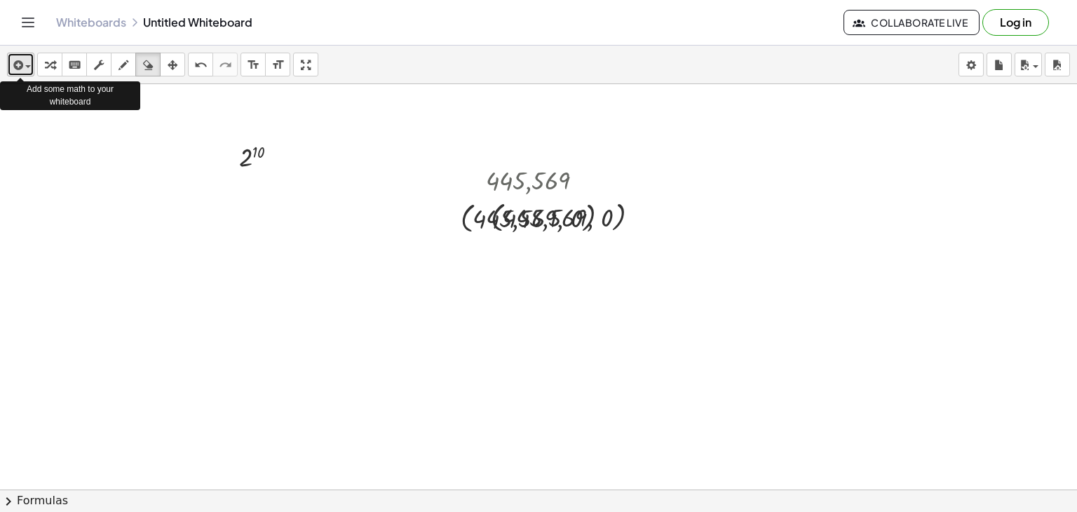
click at [20, 68] on icon "button" at bounding box center [17, 65] width 13 height 17
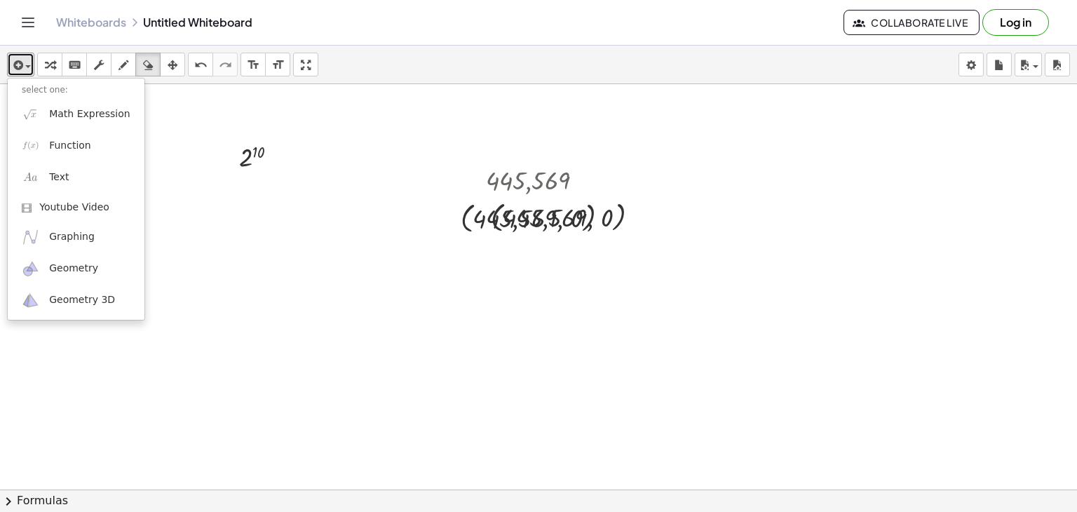
click at [241, 159] on div at bounding box center [538, 520] width 1077 height 873
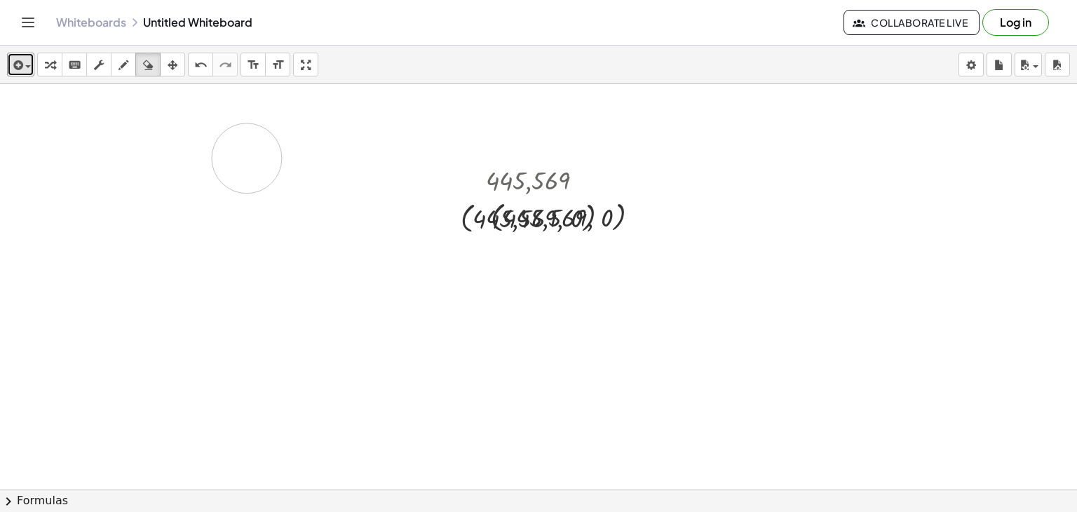
click at [247, 158] on div at bounding box center [538, 520] width 1077 height 873
click at [171, 63] on icon "button" at bounding box center [173, 65] width 10 height 17
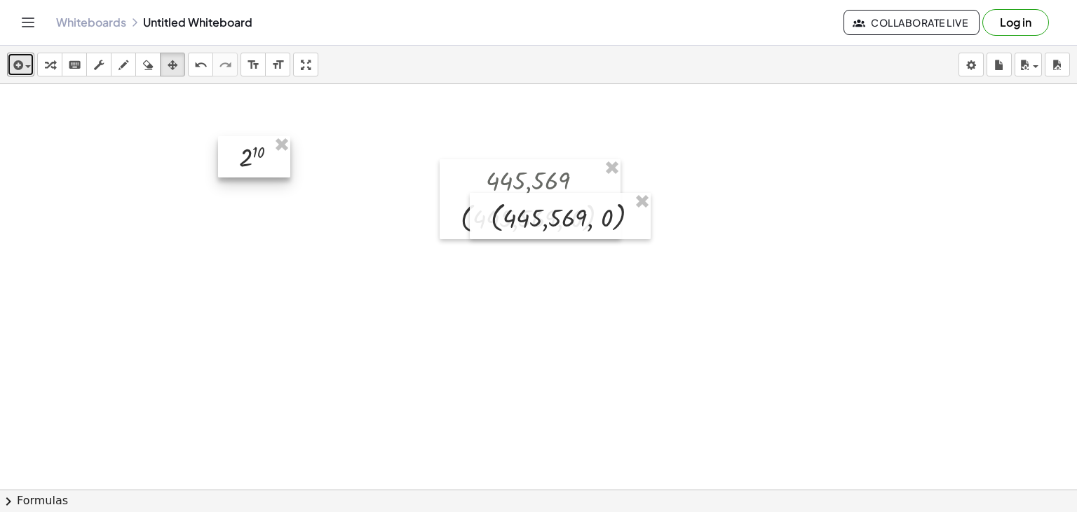
click at [254, 147] on div at bounding box center [254, 156] width 72 height 41
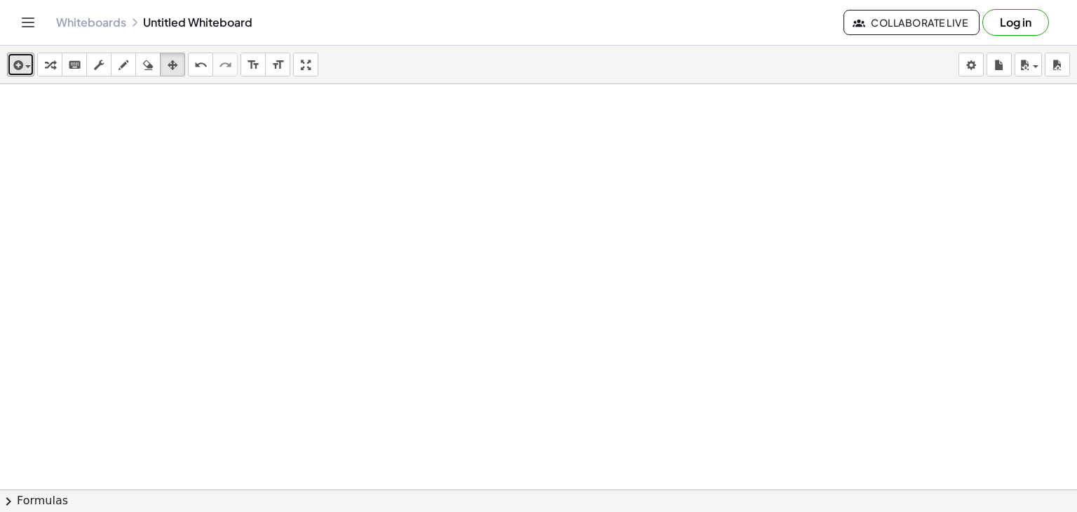
drag, startPoint x: 604, startPoint y: 202, endPoint x: 596, endPoint y: 200, distance: 7.8
click at [603, 202] on div at bounding box center [538, 520] width 1077 height 873
drag, startPoint x: 242, startPoint y: 155, endPoint x: 100, endPoint y: 90, distance: 156.2
click at [240, 155] on div at bounding box center [538, 520] width 1077 height 873
drag, startPoint x: 152, startPoint y: 126, endPoint x: 349, endPoint y: 163, distance: 200.3
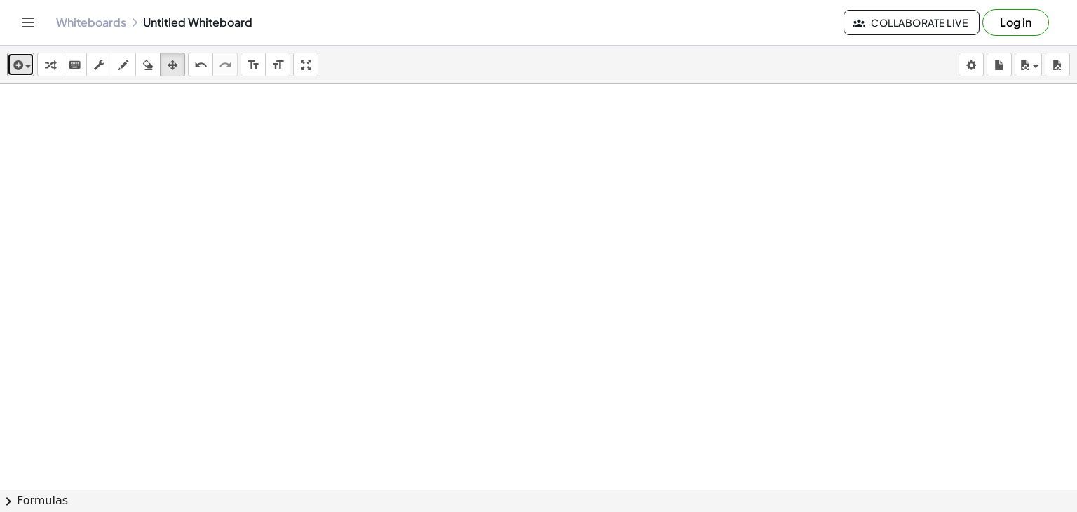
click at [348, 163] on div at bounding box center [538, 520] width 1077 height 873
